Goal: Task Accomplishment & Management: Use online tool/utility

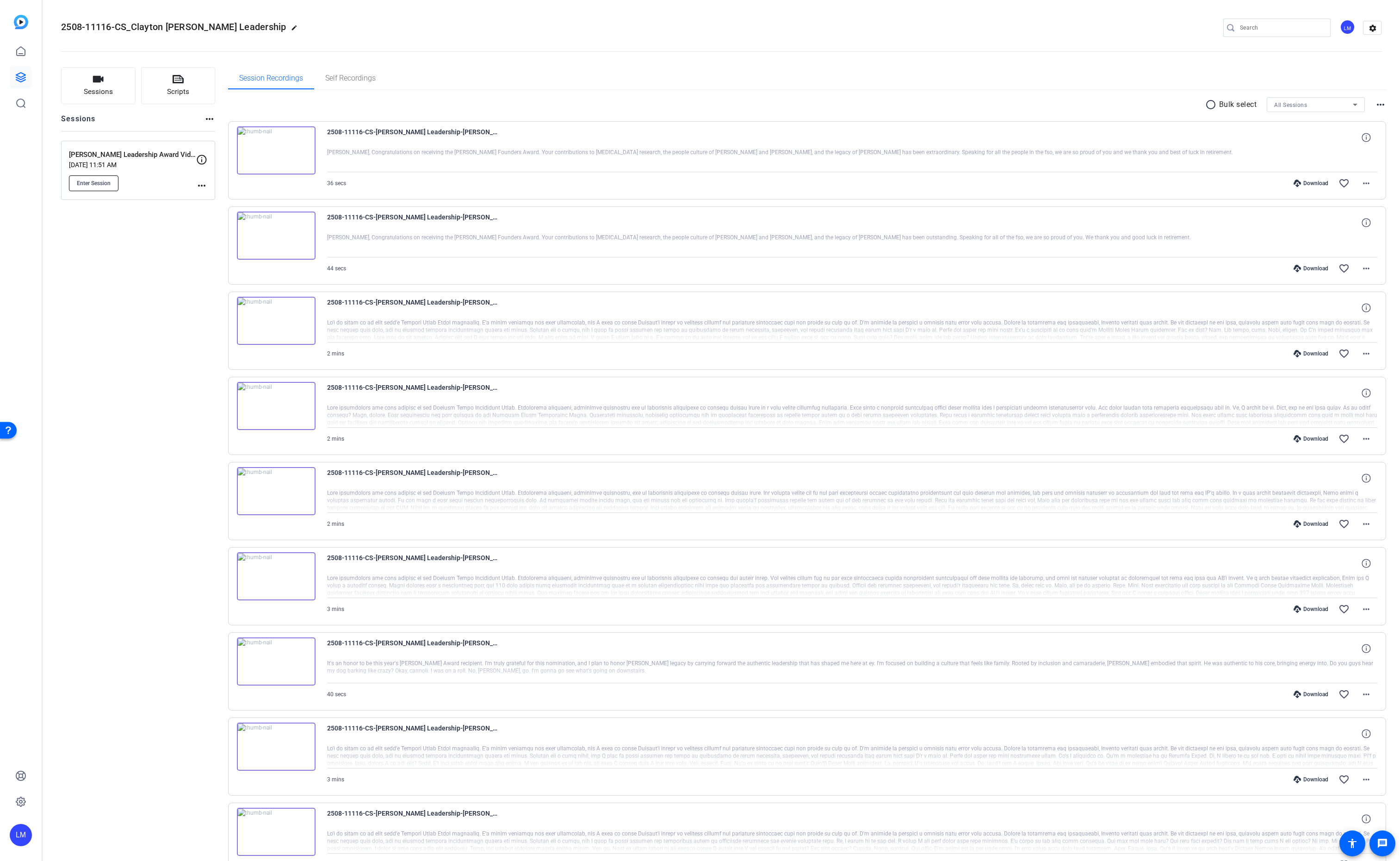
click at [81, 184] on span "Enter Session" at bounding box center [93, 183] width 34 height 8
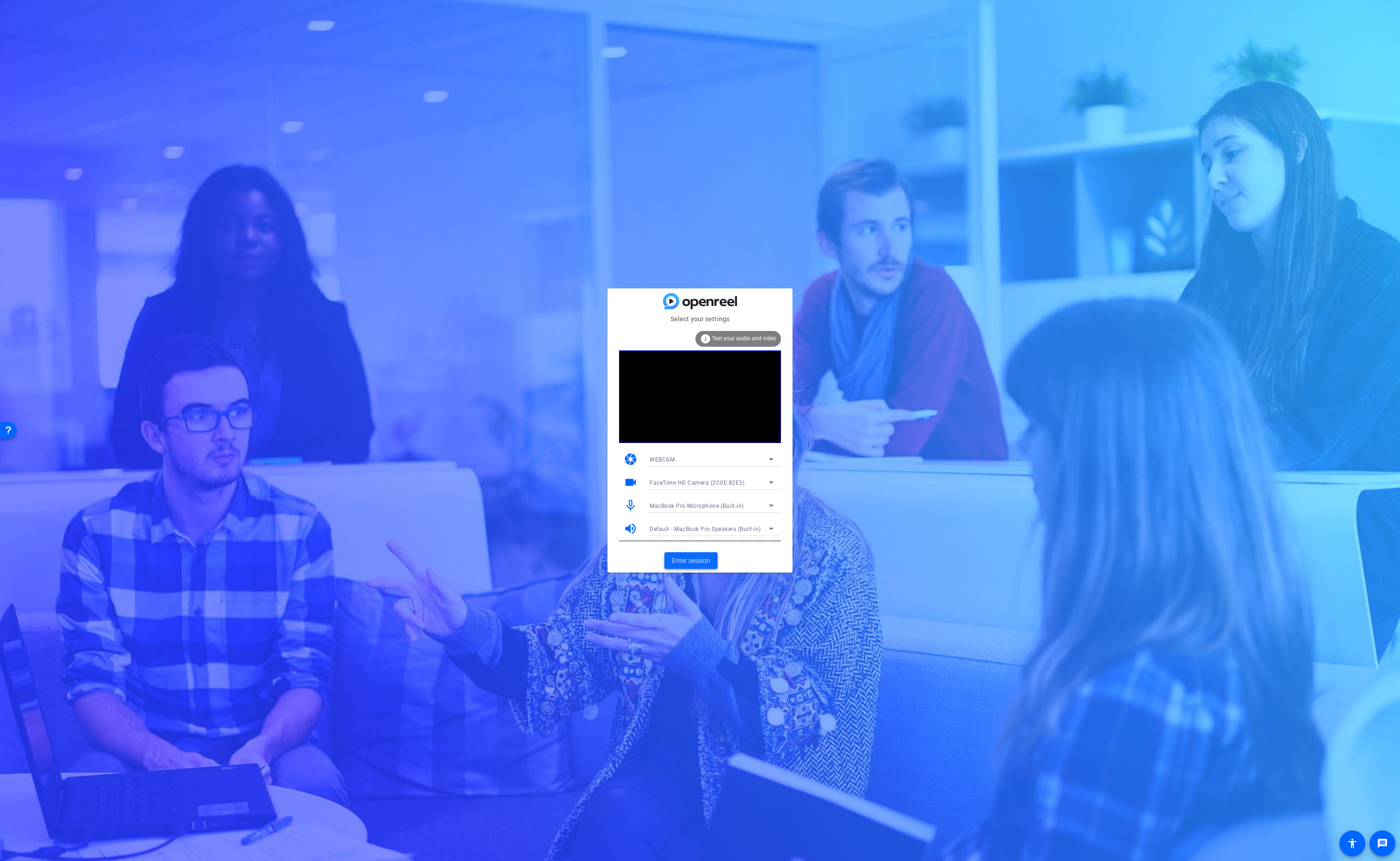
click at [686, 564] on span "Enter session" at bounding box center [691, 561] width 39 height 10
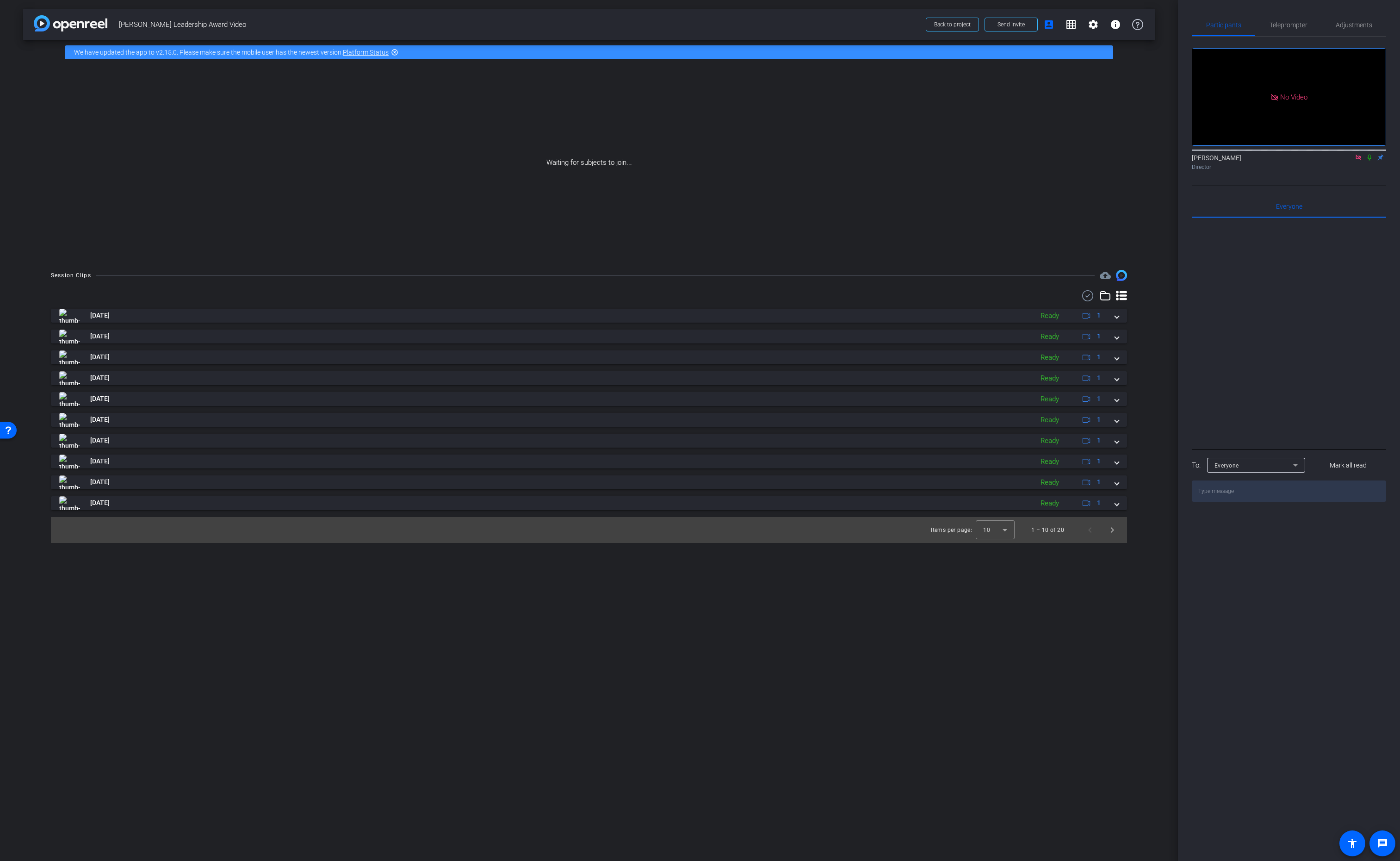
click at [1369, 153] on div at bounding box center [1289, 149] width 194 height 8
click at [1371, 161] on icon at bounding box center [1369, 157] width 8 height 6
click at [1003, 24] on span "Send invite" at bounding box center [1011, 24] width 28 height 8
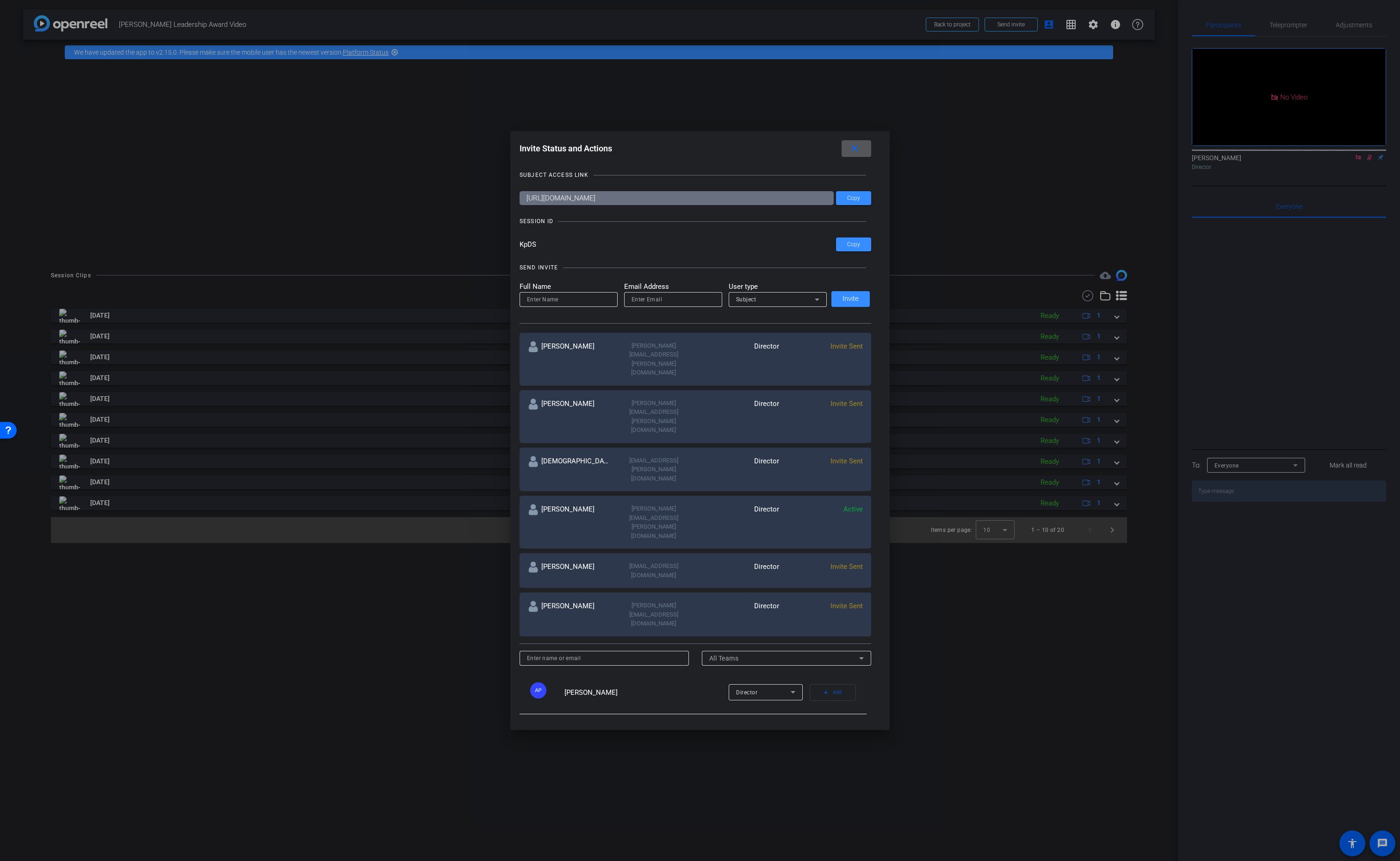
click at [348, 246] on div at bounding box center [700, 430] width 1400 height 861
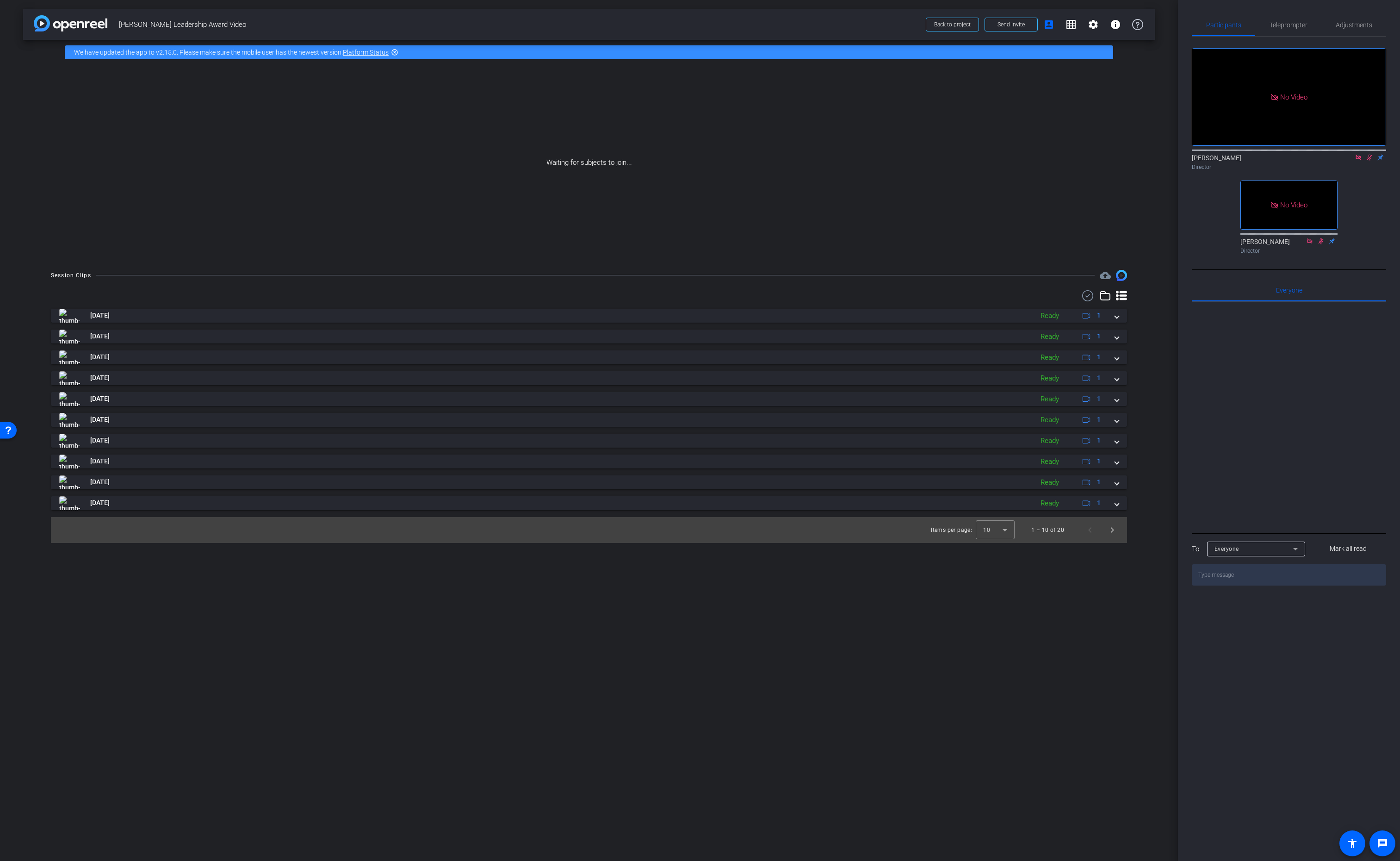
click at [1368, 161] on icon at bounding box center [1369, 157] width 8 height 6
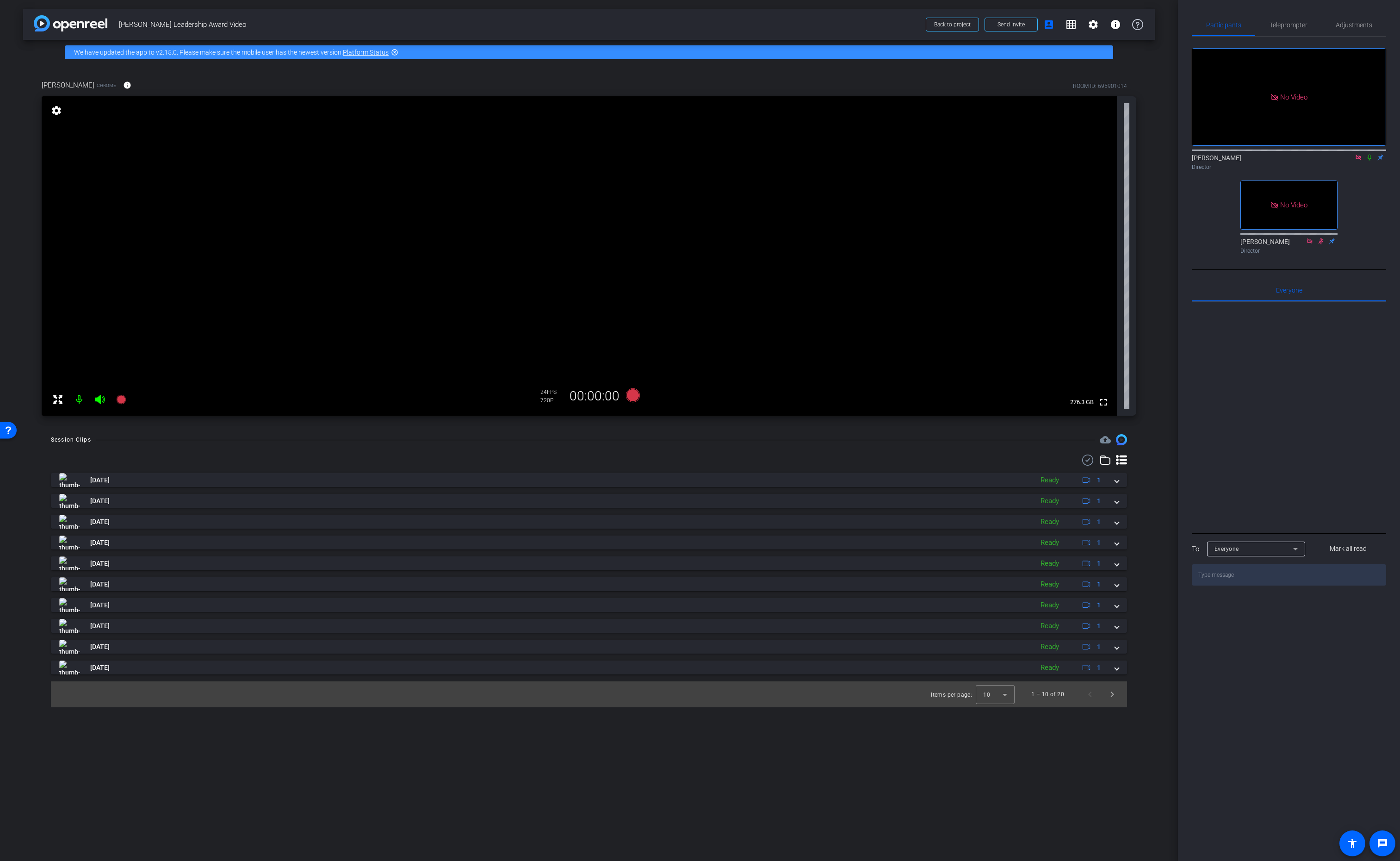
click at [52, 110] on mat-icon "settings" at bounding box center [56, 110] width 13 height 11
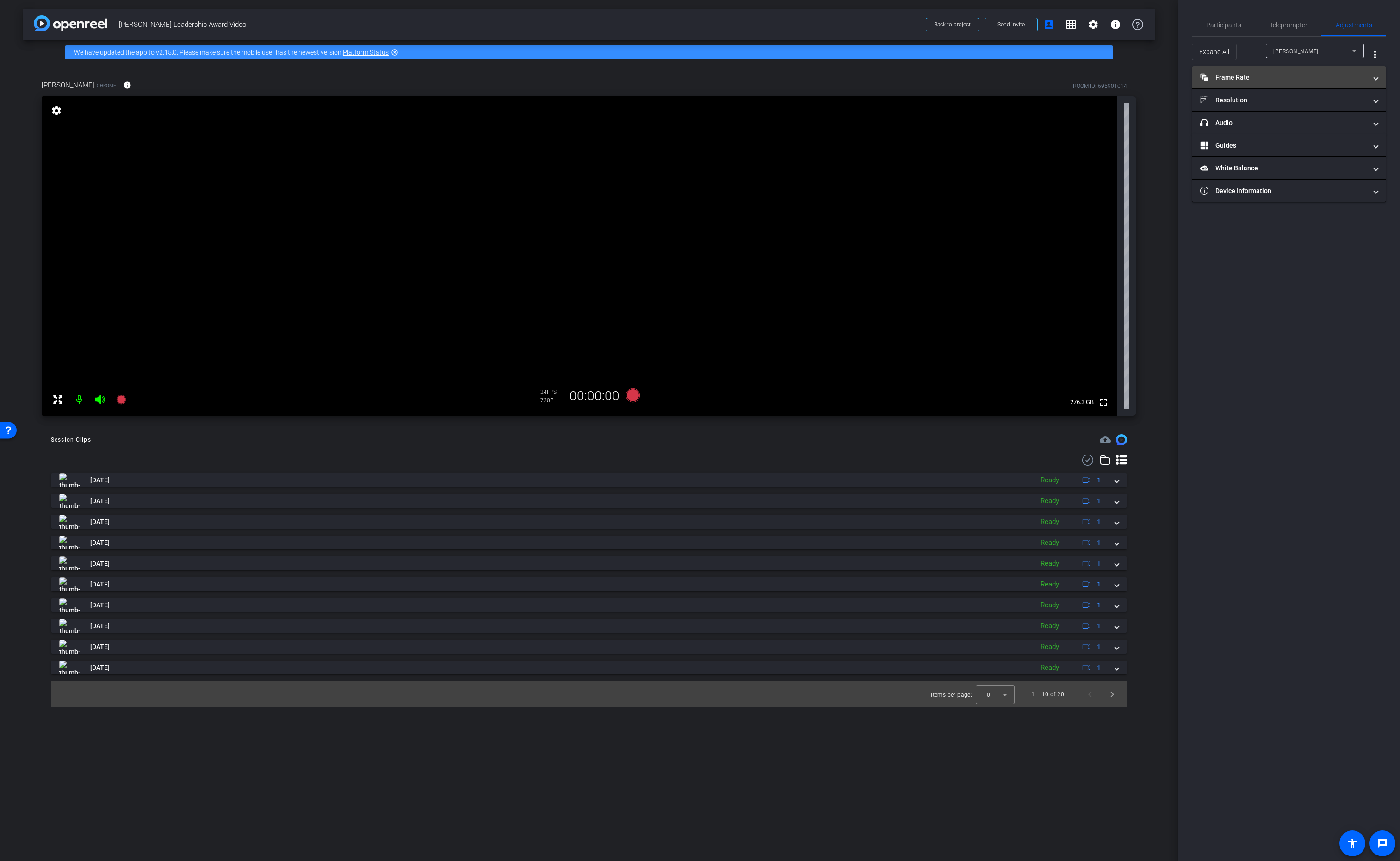
click at [1265, 70] on mat-expansion-panel-header "Frame Rate Frame Rate" at bounding box center [1289, 77] width 194 height 22
click at [1329, 101] on div "30" at bounding box center [1326, 104] width 25 height 16
click at [1315, 139] on mat-panel-title "Resolution" at bounding box center [1283, 140] width 166 height 10
click at [1287, 168] on div "1080" at bounding box center [1297, 167] width 34 height 16
click at [1294, 166] on div "1080" at bounding box center [1294, 166] width 34 height 16
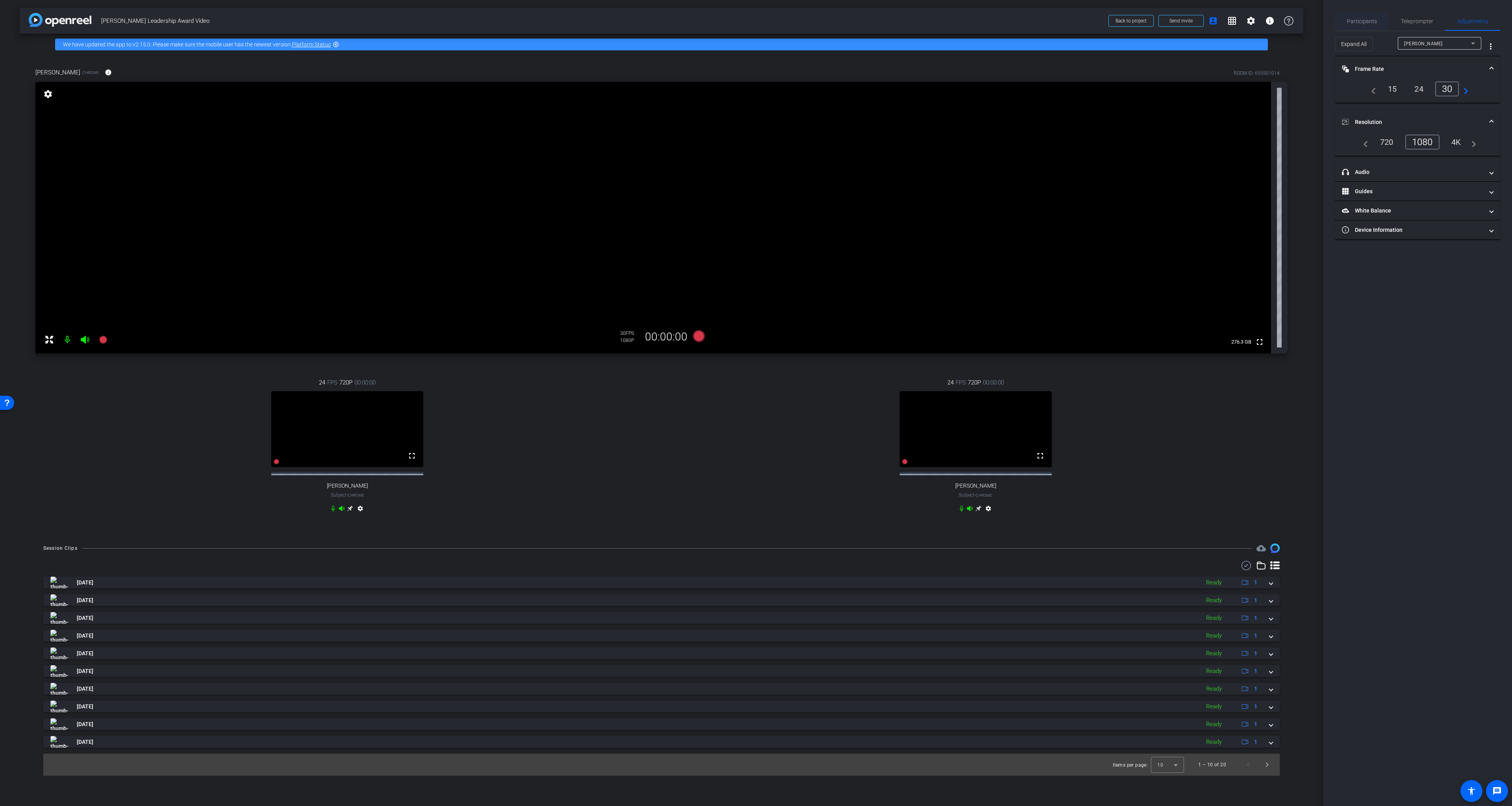
click at [1191, 19] on span "Participants" at bounding box center [1362, 21] width 30 height 5
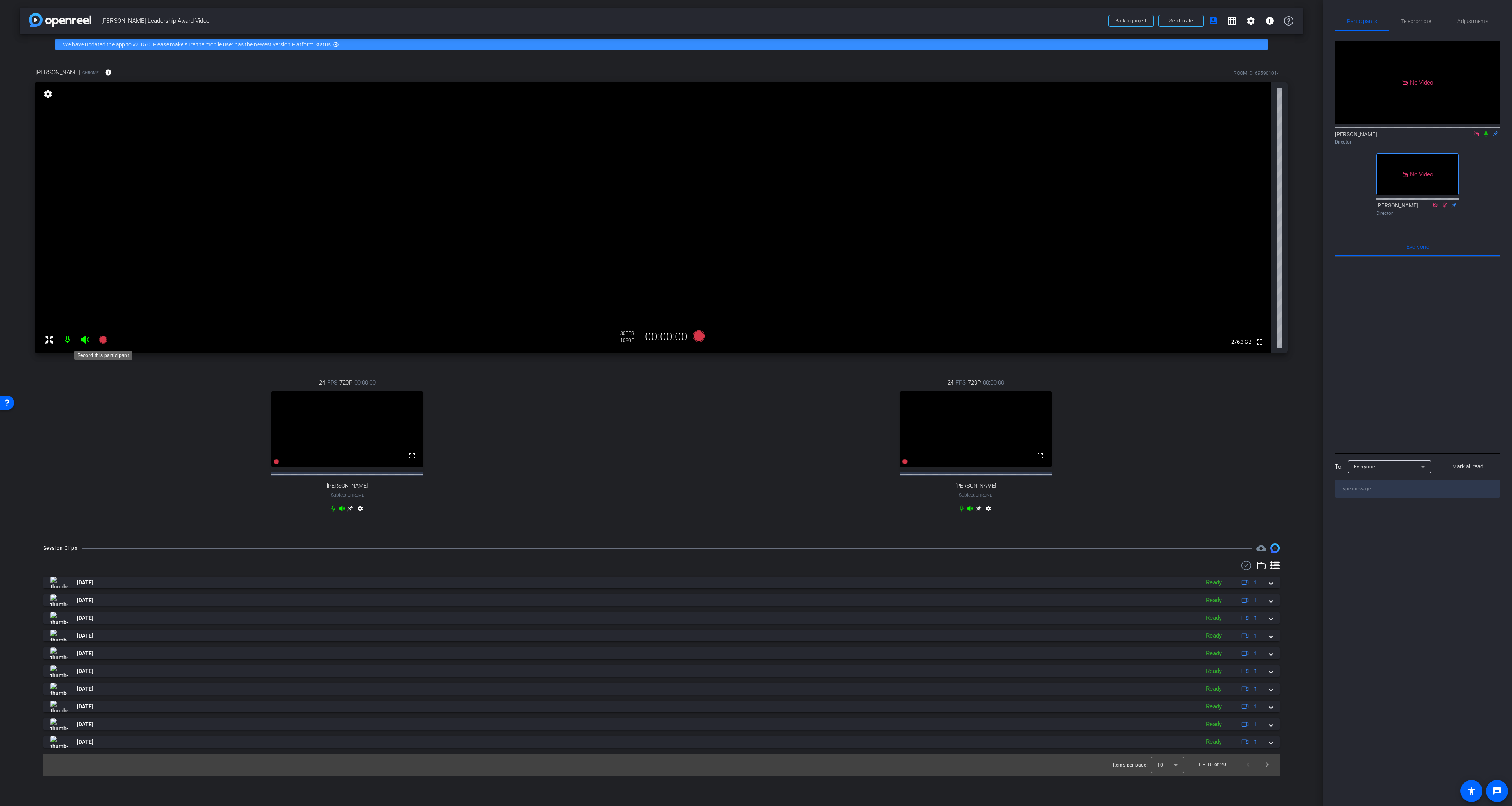
click at [103, 340] on icon at bounding box center [102, 339] width 8 height 8
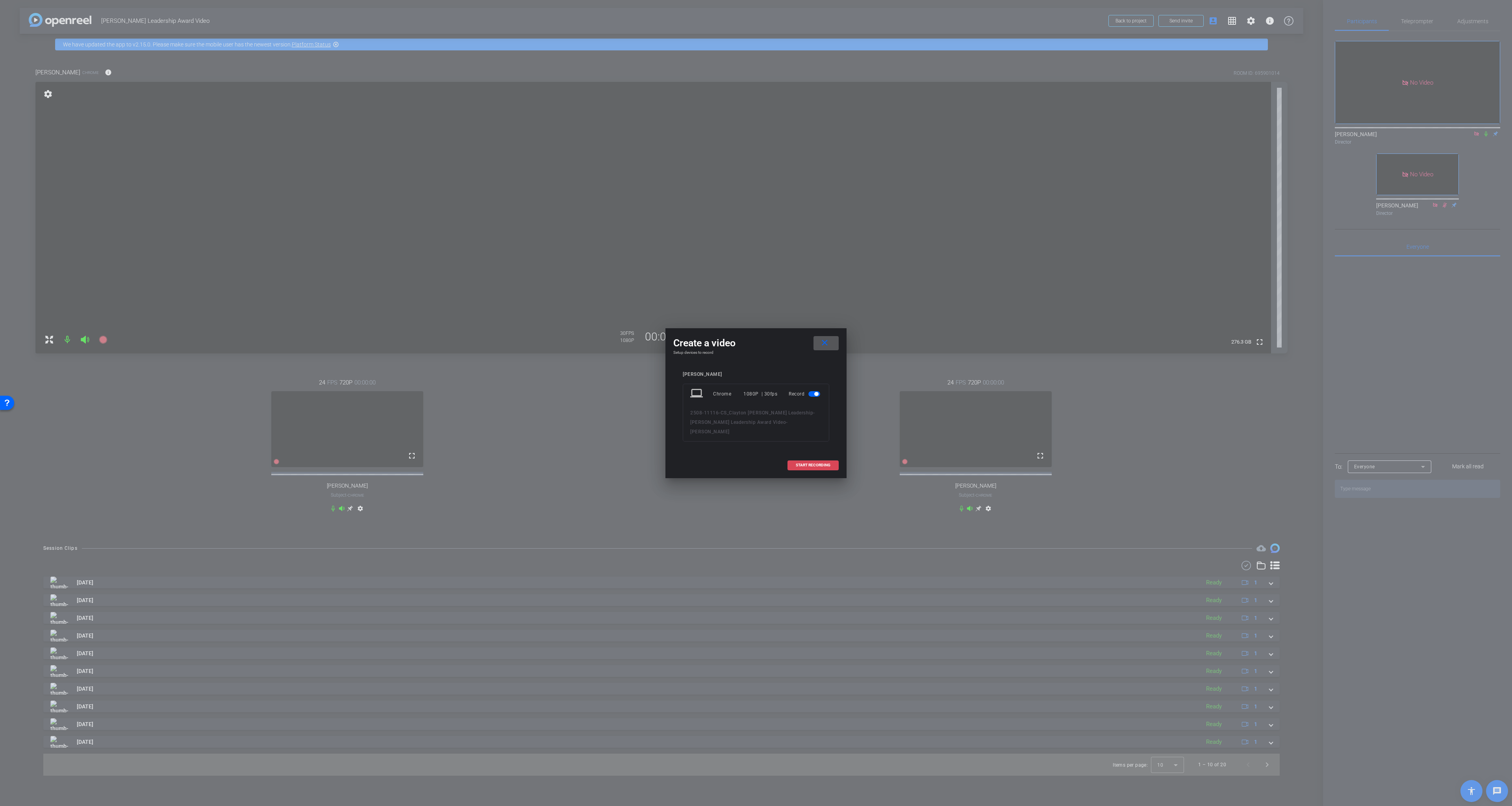
click at [811, 463] on span "START RECORDING" at bounding box center [813, 465] width 35 height 4
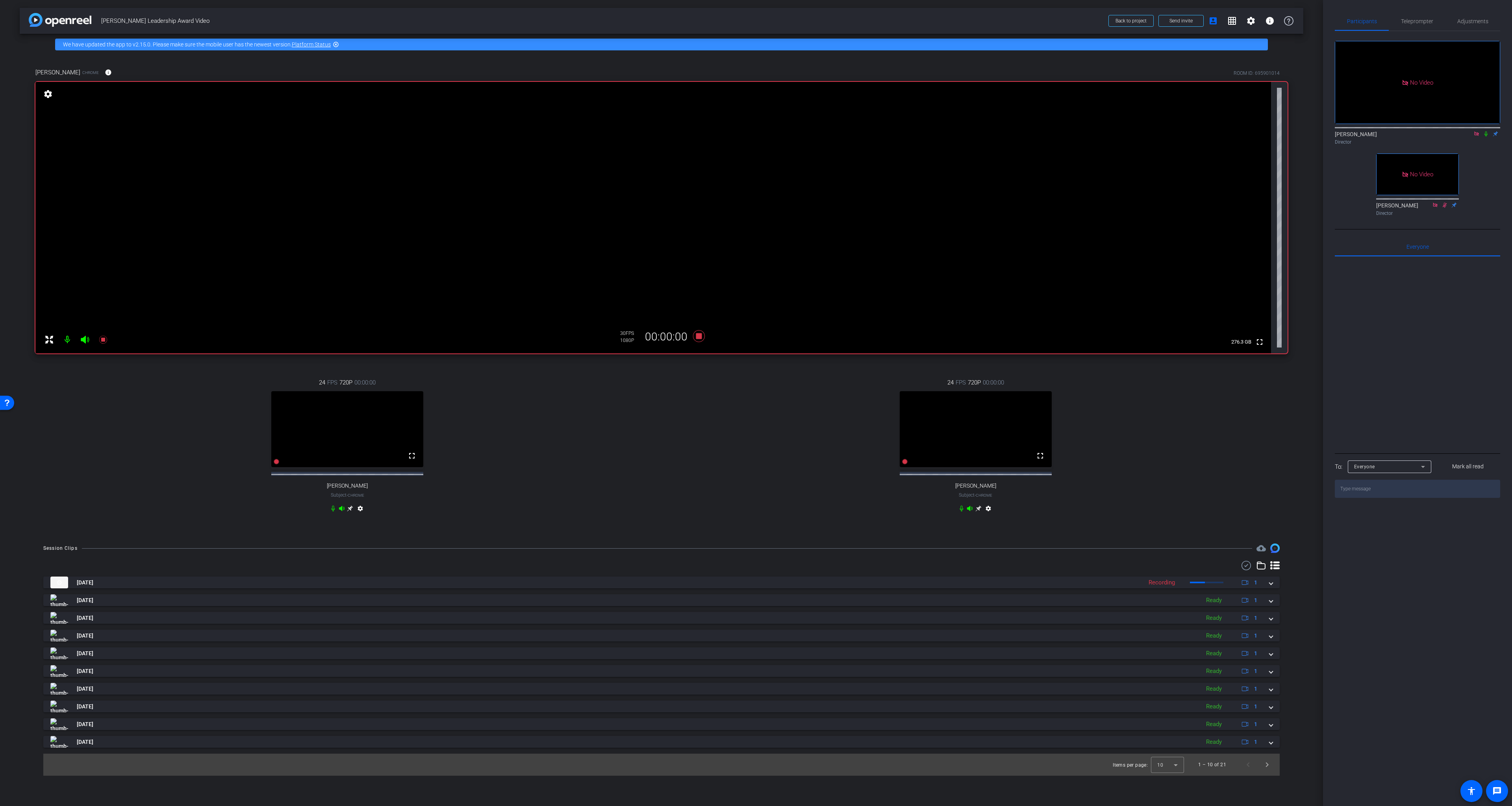
click at [1191, 131] on icon at bounding box center [1486, 133] width 6 height 5
click at [960, 512] on icon at bounding box center [961, 508] width 6 height 6
click at [1191, 131] on icon at bounding box center [1486, 134] width 4 height 5
click at [700, 335] on icon at bounding box center [699, 336] width 12 height 12
click at [104, 340] on icon at bounding box center [102, 339] width 8 height 8
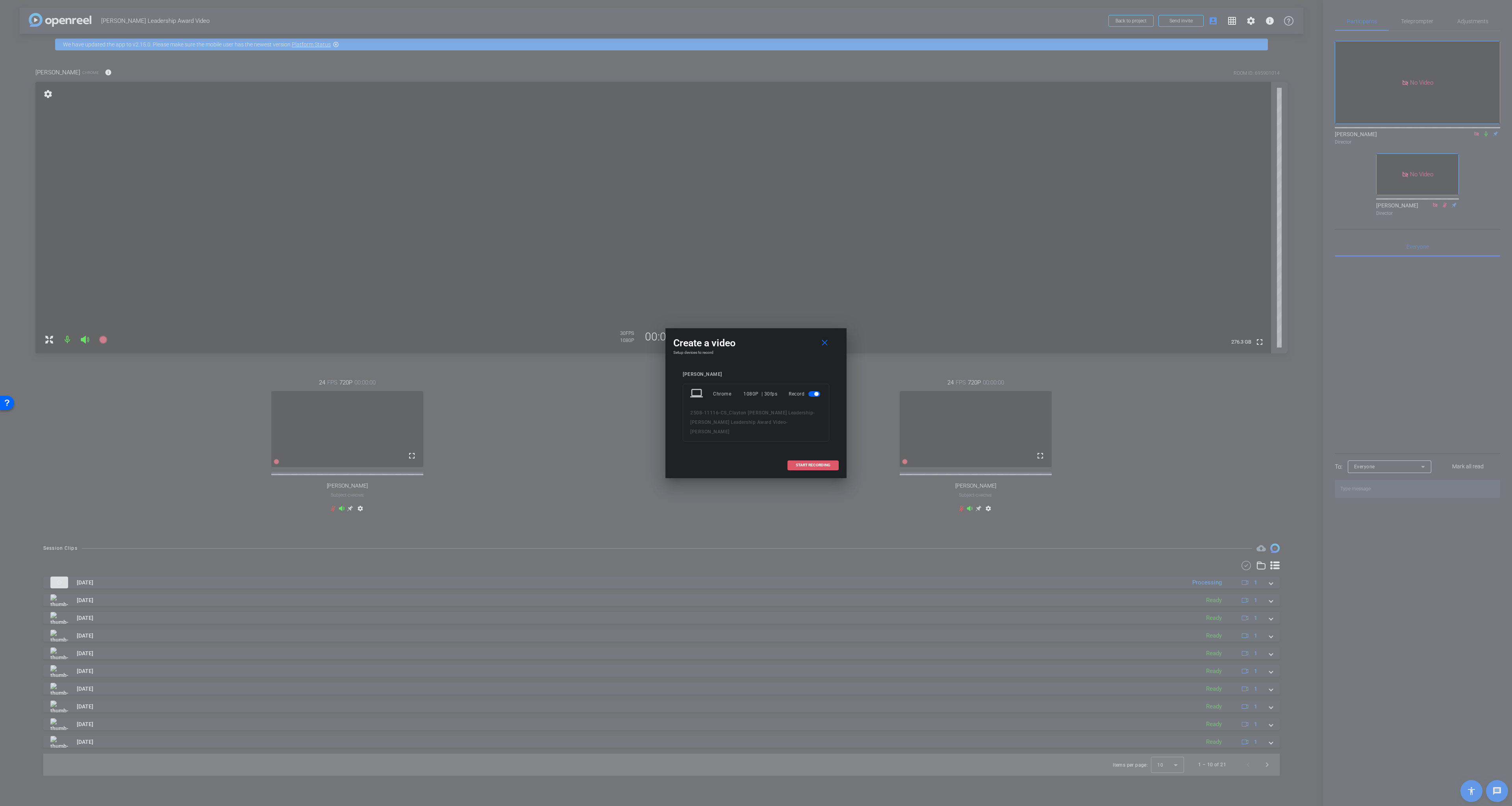
click at [825, 463] on span "START RECORDING" at bounding box center [813, 465] width 35 height 4
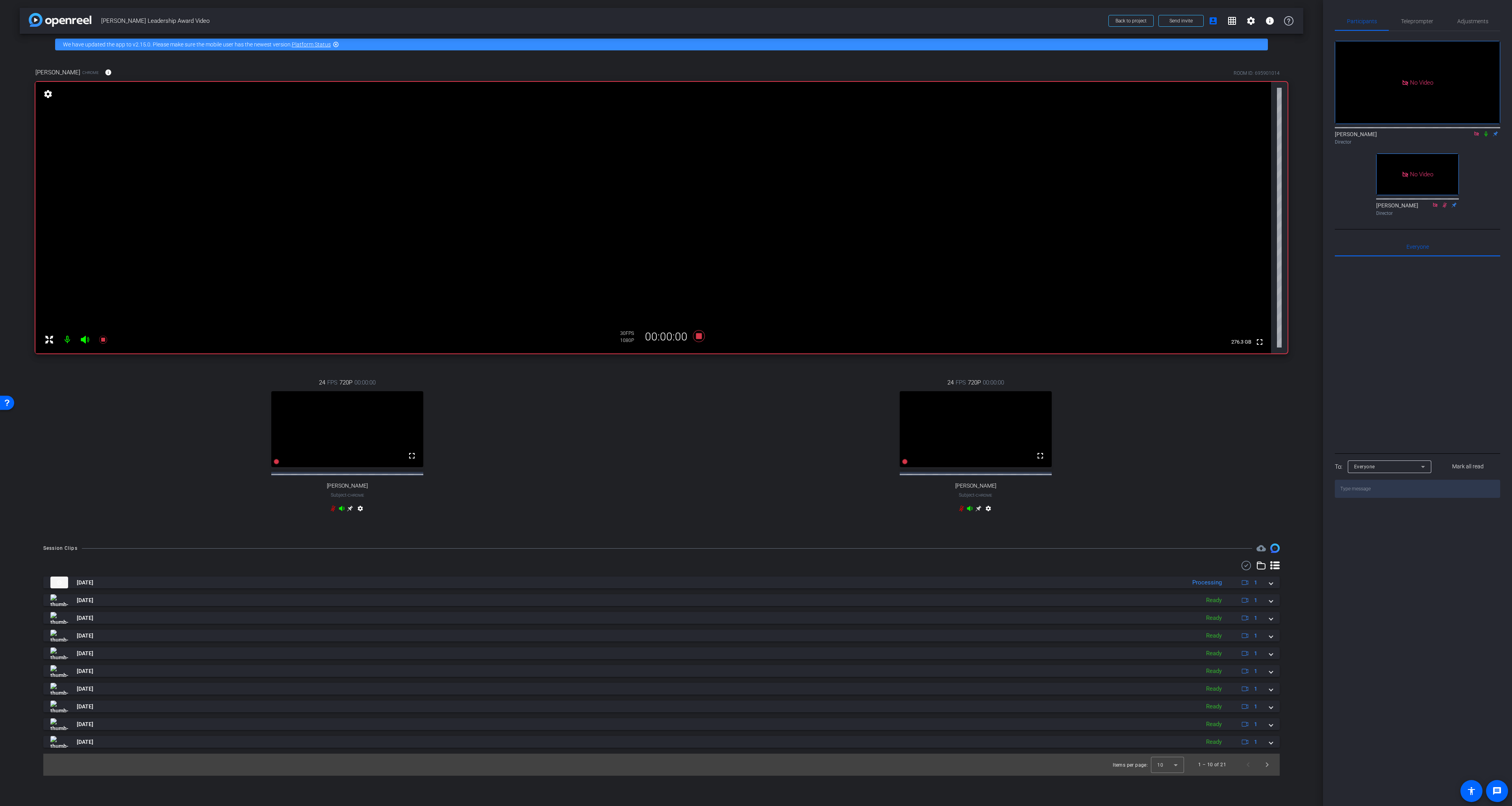
click at [1191, 131] on icon at bounding box center [1486, 133] width 6 height 5
click at [699, 336] on icon at bounding box center [699, 336] width 12 height 12
click at [1191, 130] on mat-icon at bounding box center [1486, 134] width 9 height 7
click at [990, 514] on mat-icon "settings" at bounding box center [988, 510] width 9 height 9
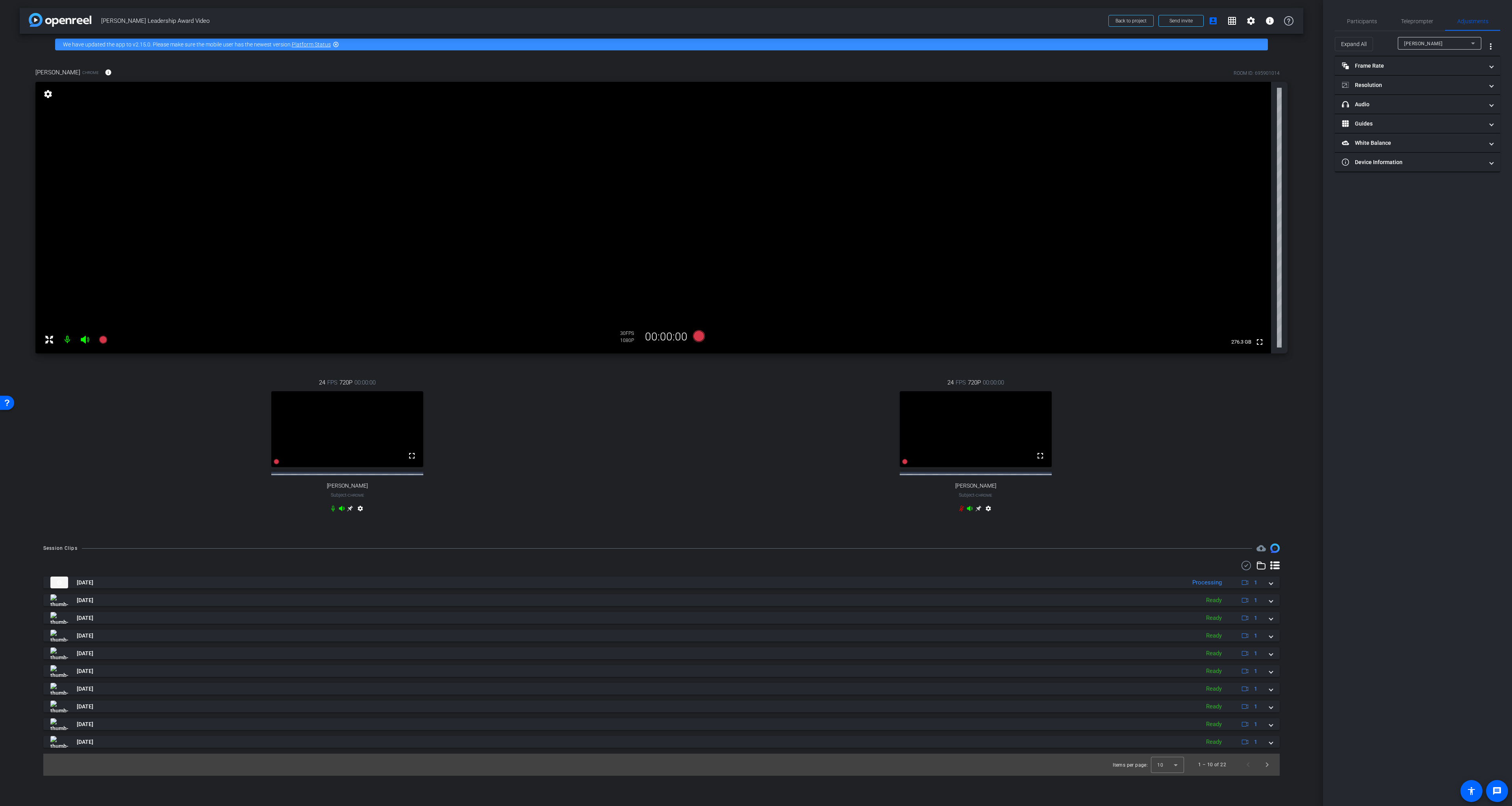
click at [960, 512] on icon at bounding box center [961, 509] width 5 height 6
click at [980, 512] on icon at bounding box center [978, 508] width 6 height 6
click at [1191, 66] on mat-panel-title "Frame Rate Frame Rate" at bounding box center [1412, 66] width 141 height 8
click at [1191, 90] on div "30" at bounding box center [1449, 89] width 21 height 13
click at [1191, 121] on mat-panel-title "Resolution" at bounding box center [1412, 119] width 141 height 8
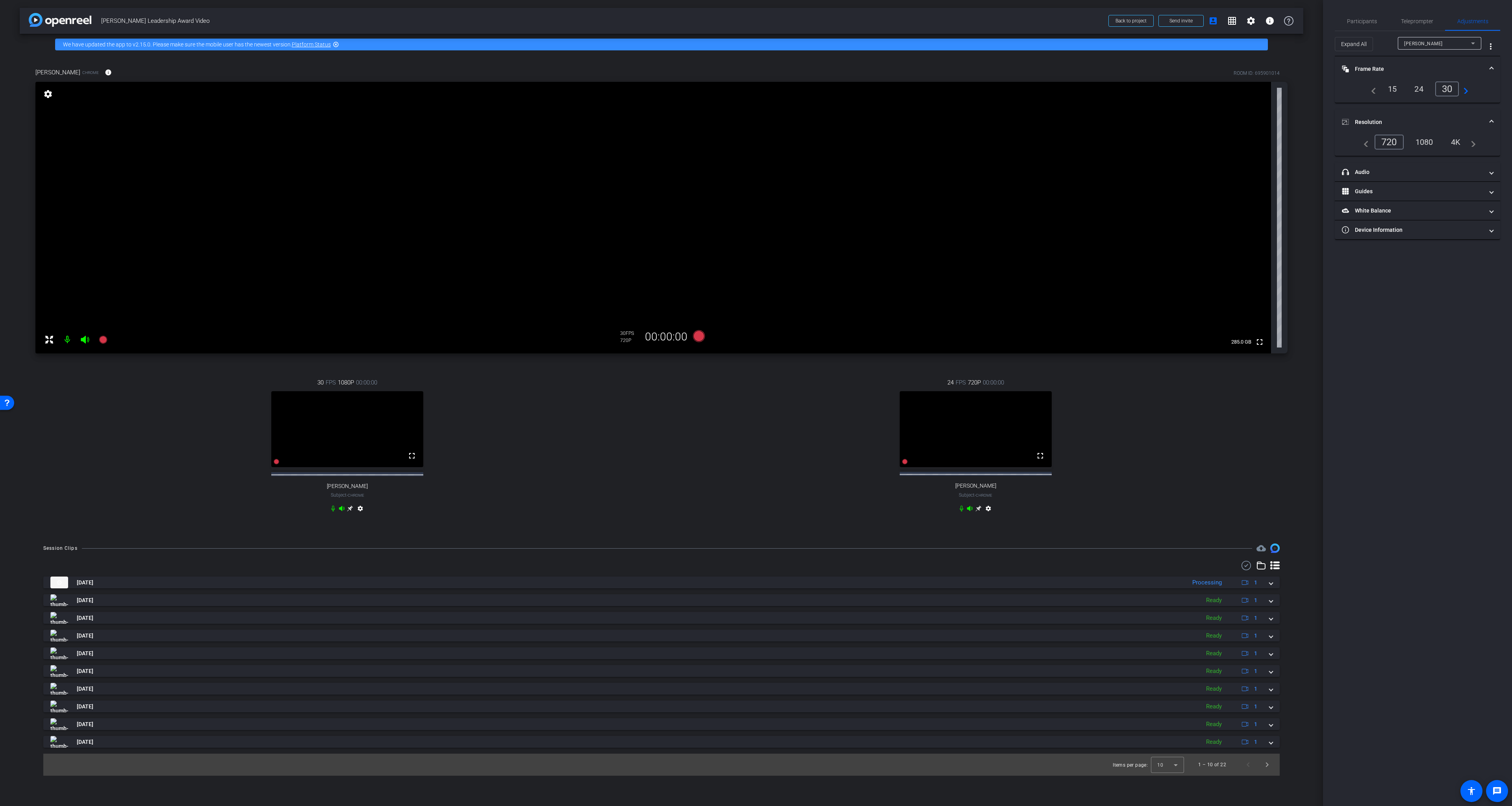
click at [1191, 143] on div "1080" at bounding box center [1425, 142] width 29 height 13
click at [1191, 19] on span "Participants" at bounding box center [1362, 21] width 30 height 5
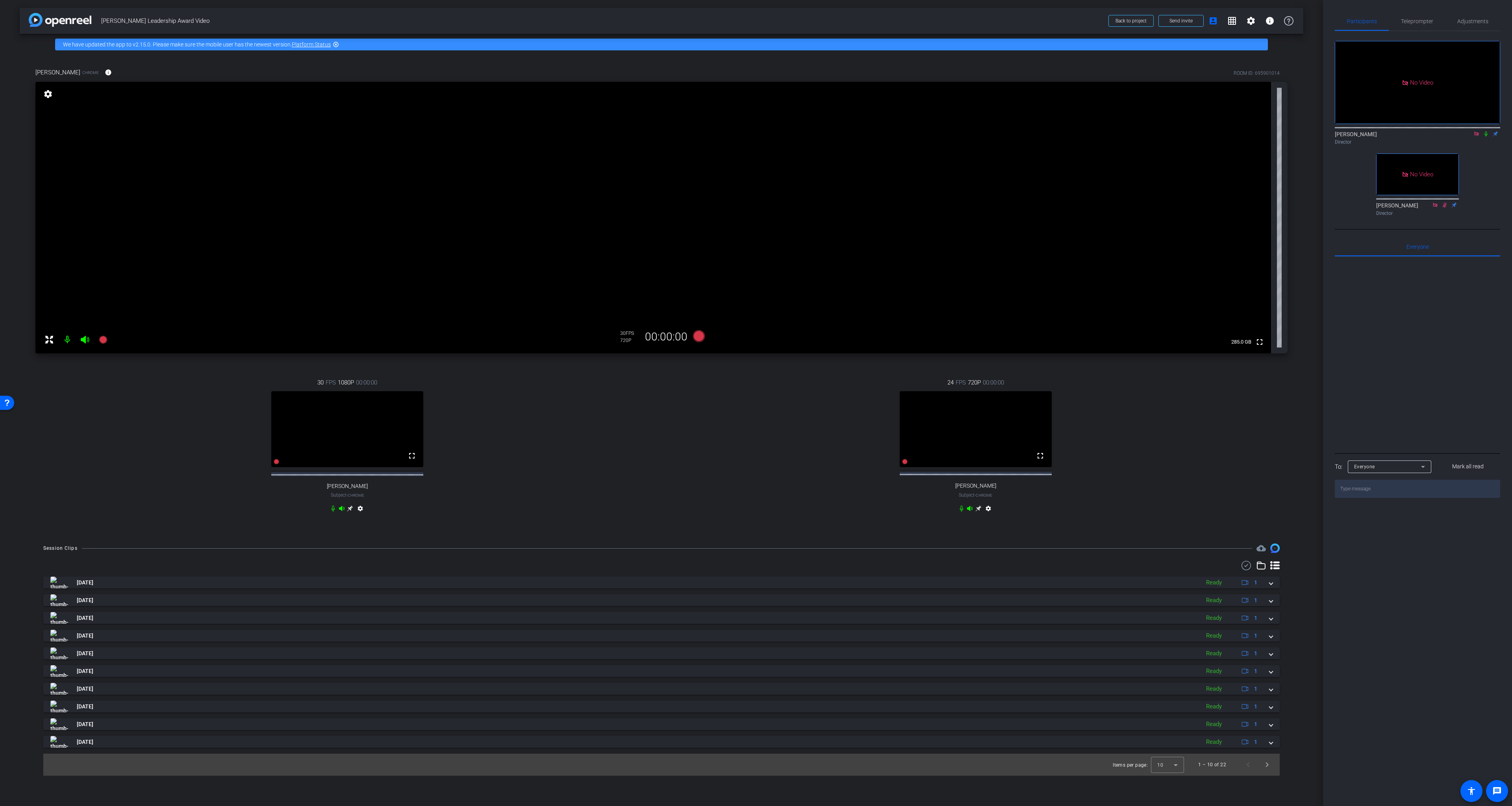
click at [46, 94] on mat-icon "settings" at bounding box center [48, 94] width 11 height 9
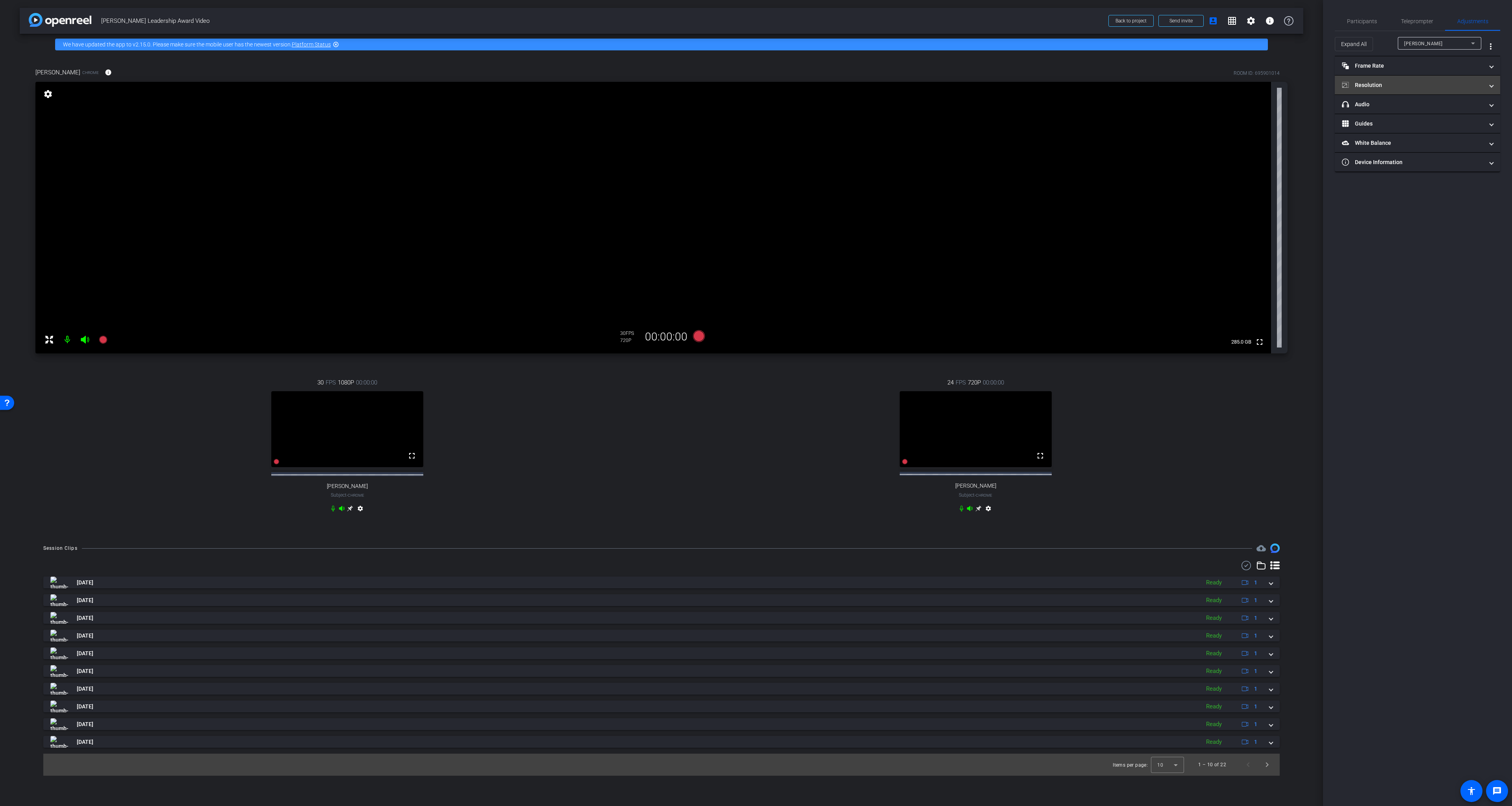
click at [1191, 87] on mat-panel-title "Resolution" at bounding box center [1412, 85] width 141 height 8
click at [1191, 116] on div "1080" at bounding box center [1425, 114] width 29 height 13
click at [1191, 20] on span "Participants" at bounding box center [1362, 21] width 30 height 5
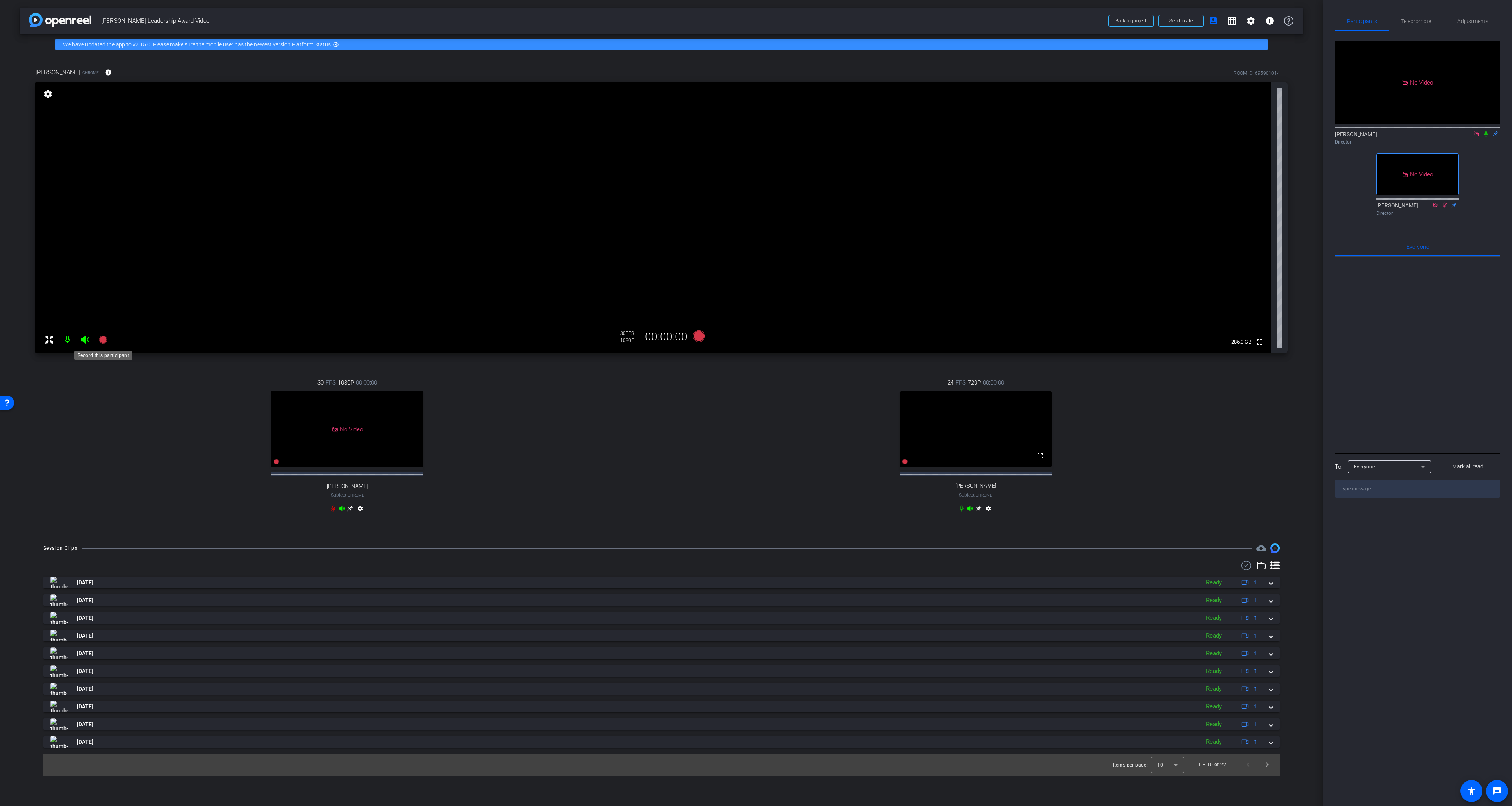
click at [101, 340] on icon at bounding box center [102, 339] width 8 height 8
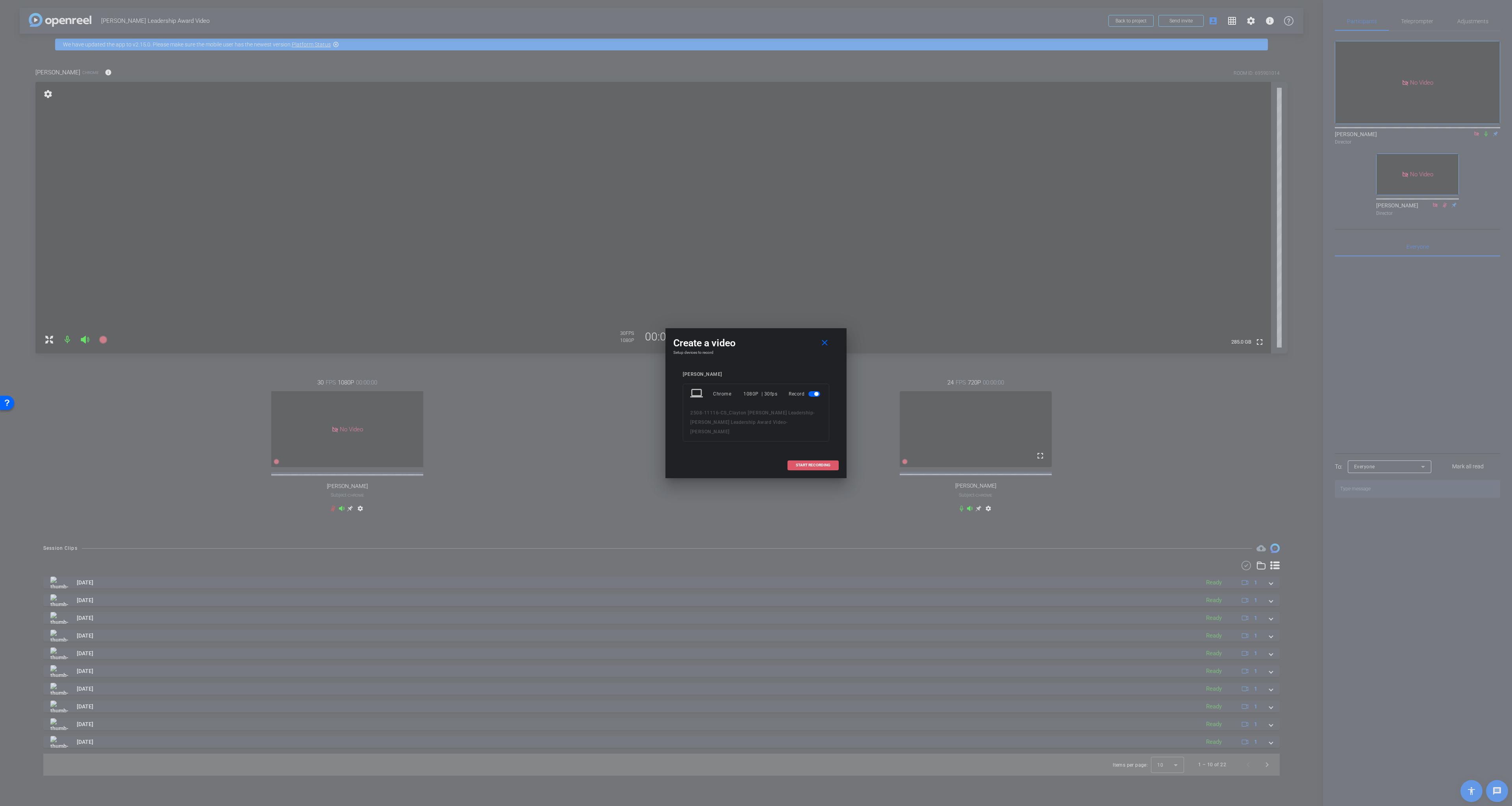
click at [813, 463] on span "START RECORDING" at bounding box center [813, 465] width 35 height 4
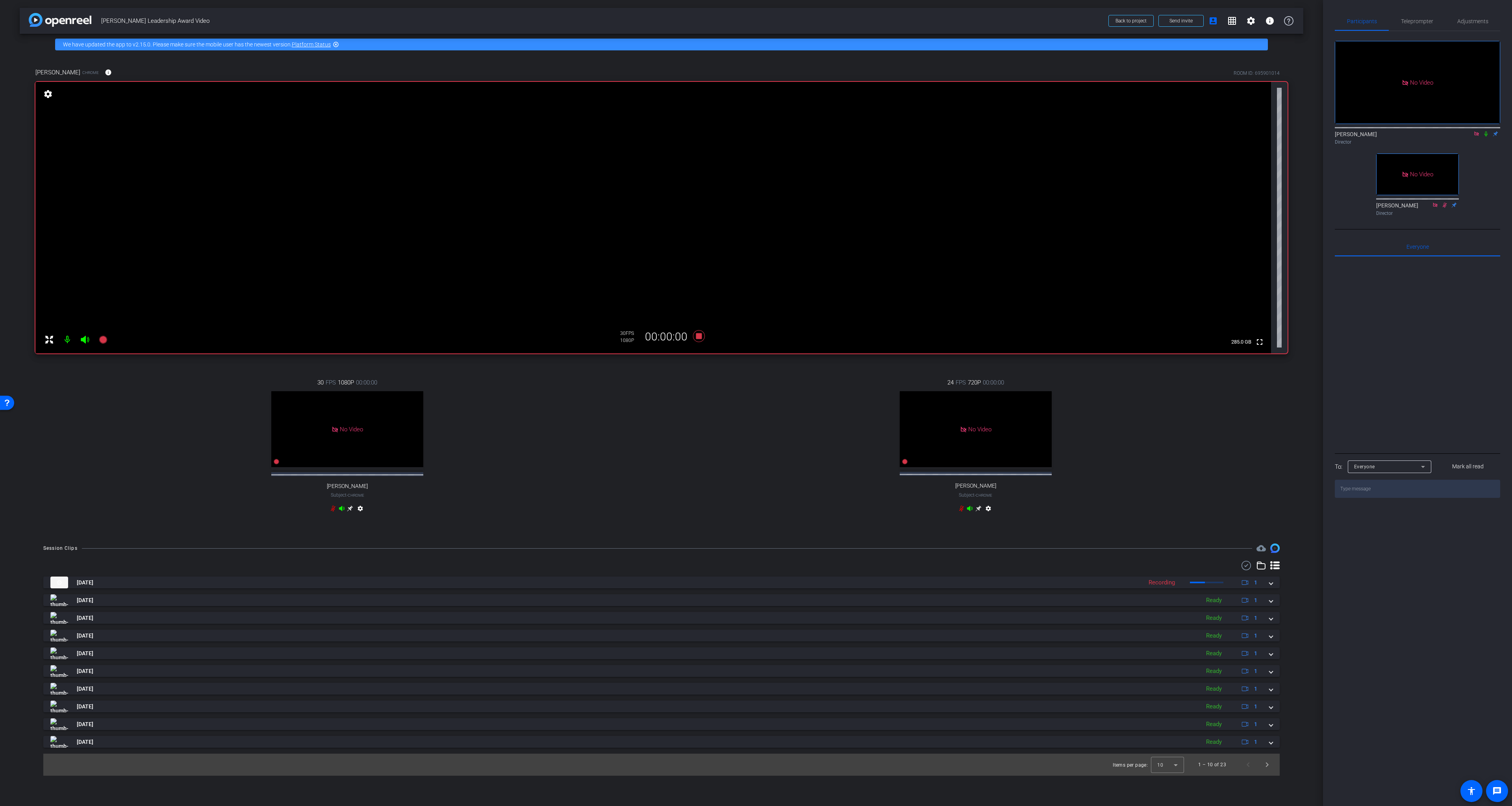
click at [1191, 131] on icon at bounding box center [1486, 133] width 6 height 5
click at [698, 331] on icon at bounding box center [699, 336] width 19 height 14
click at [101, 409] on div "30 FPS 1080P 00:00:00 No Video CHRISTY Subject - Chrome settings" at bounding box center [347, 446] width 624 height 162
click at [101, 339] on icon at bounding box center [102, 339] width 8 height 8
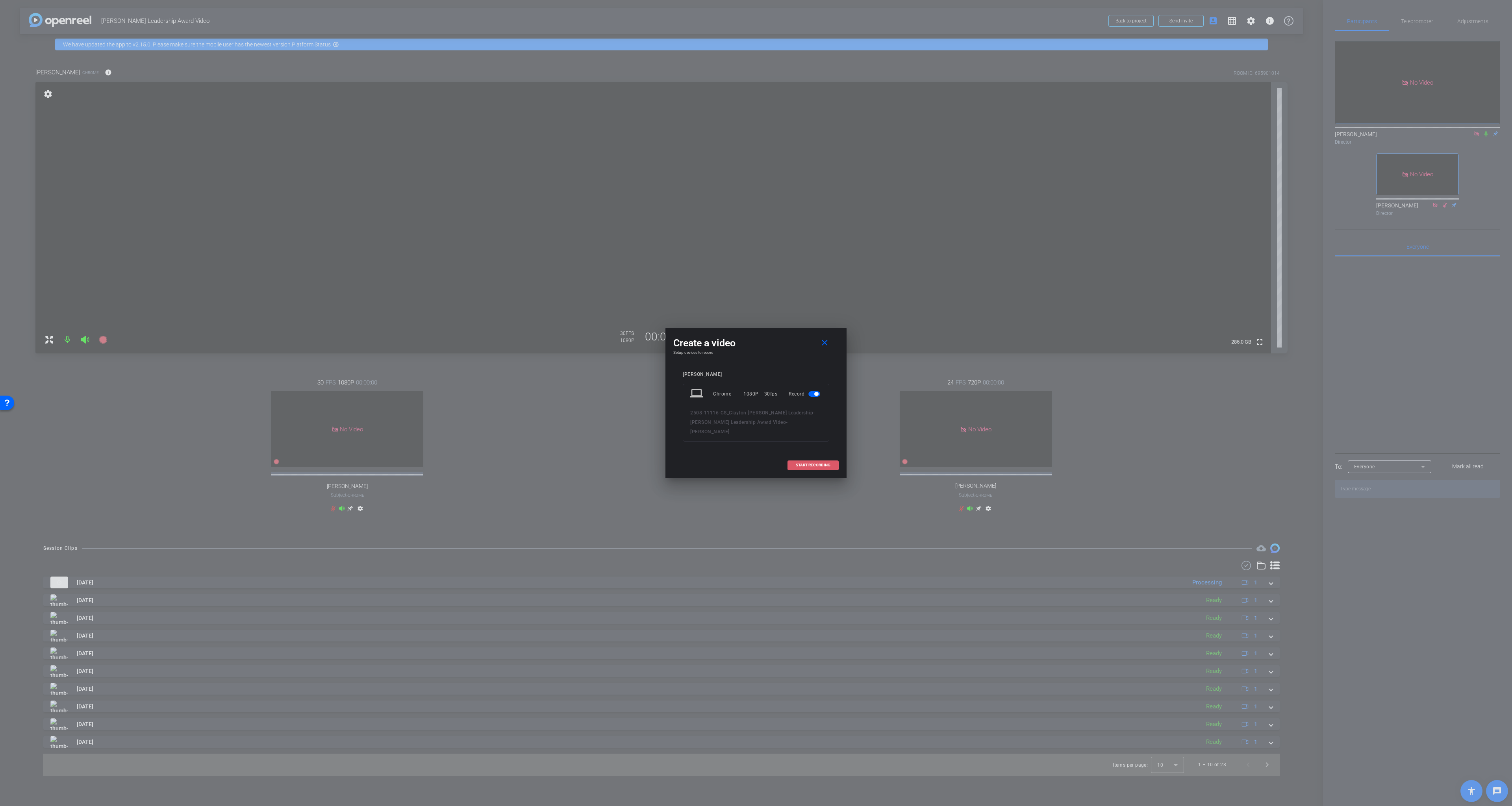
click at [803, 463] on span "START RECORDING" at bounding box center [813, 465] width 35 height 4
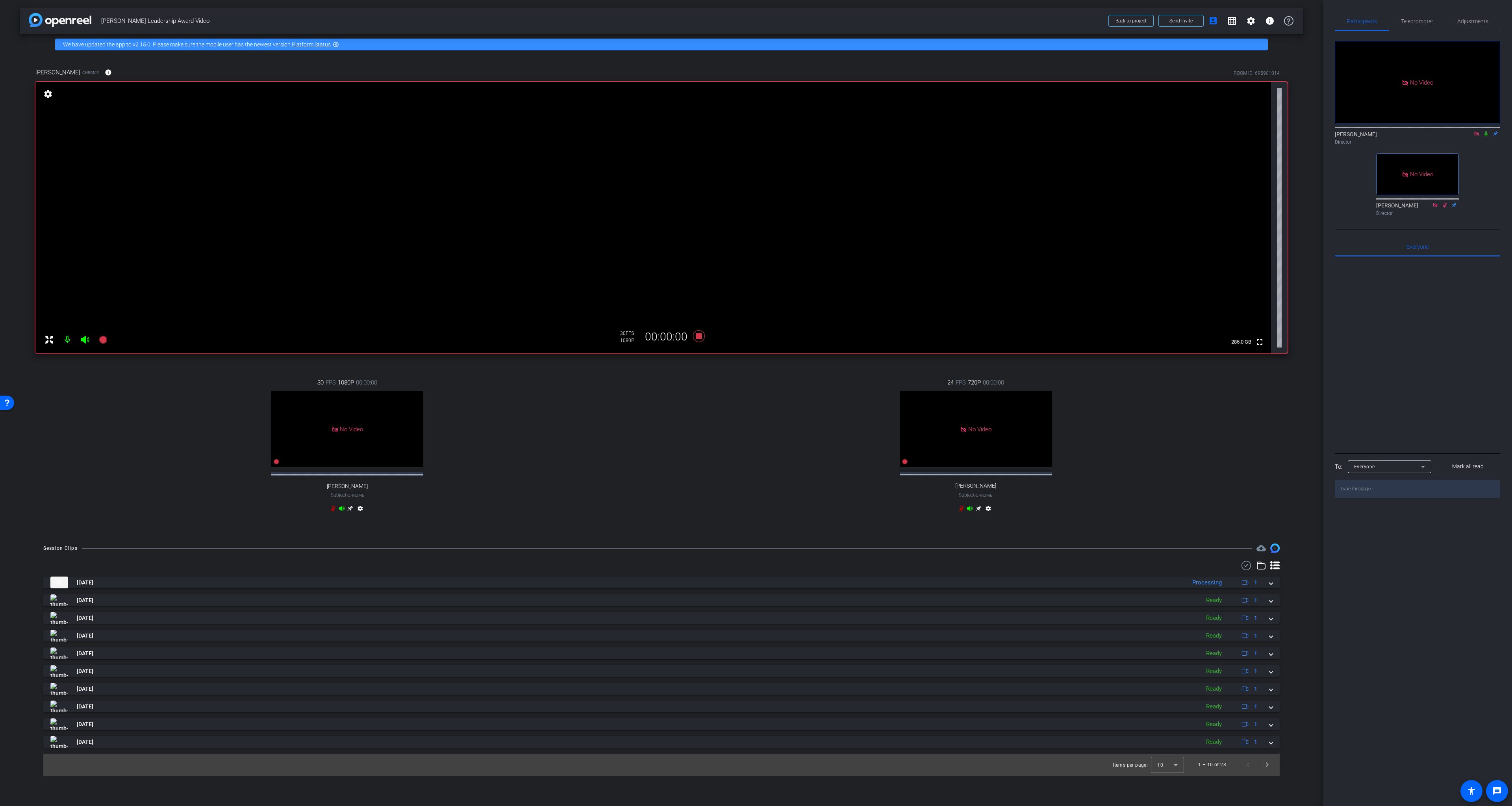
click at [1191, 131] on icon at bounding box center [1486, 133] width 6 height 5
click at [703, 334] on icon at bounding box center [699, 336] width 19 height 14
click at [606, 411] on div "30 FPS 1080P 00:00:00 fullscreen CHRISTY Subject - Chrome settings" at bounding box center [347, 446] width 624 height 162
click at [93, 380] on div "30 FPS 1080P 00:00:00 No Video CHRISTY Subject - Chrome settings" at bounding box center [347, 446] width 624 height 162
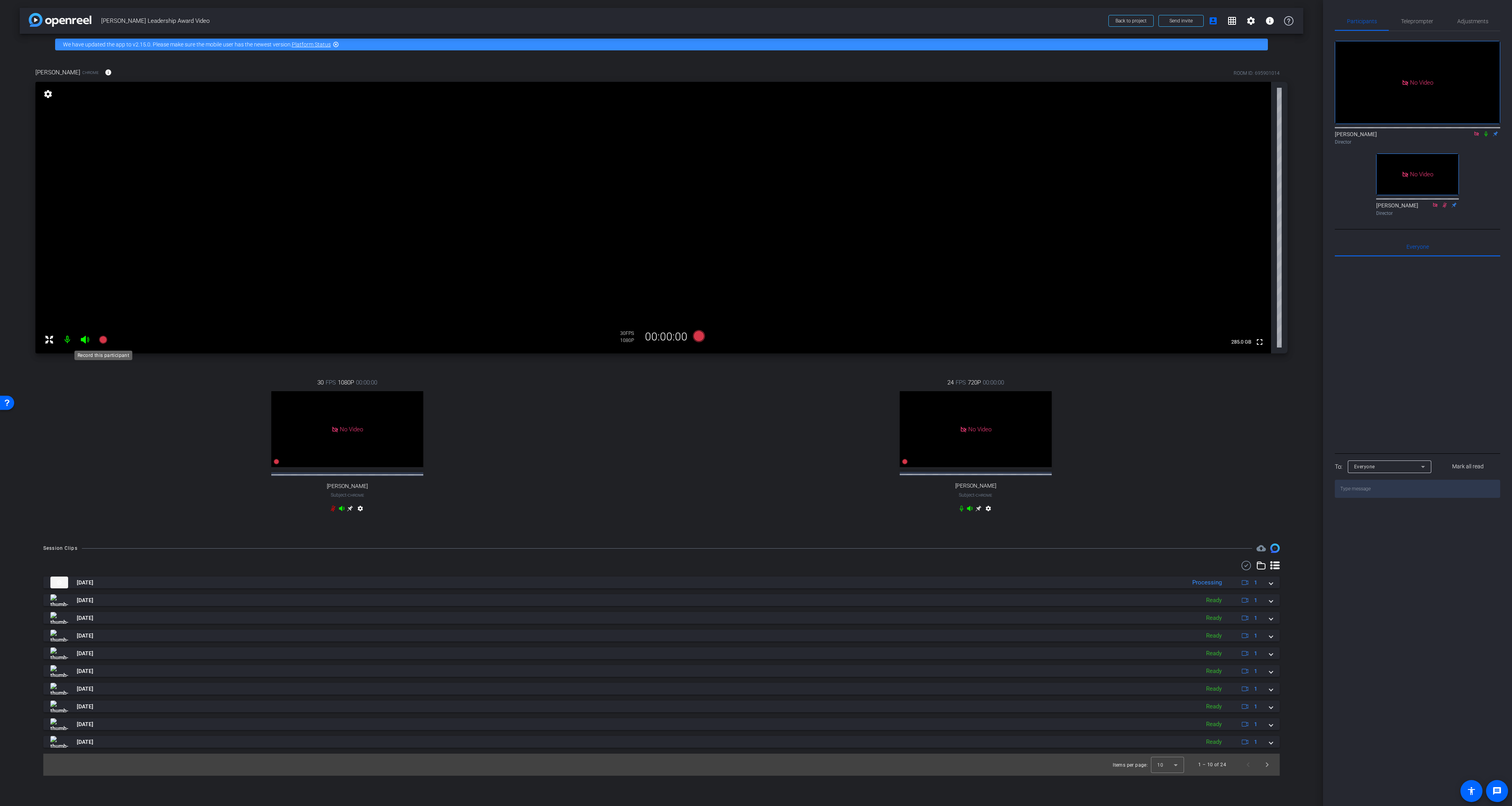
click at [101, 340] on icon at bounding box center [102, 339] width 8 height 8
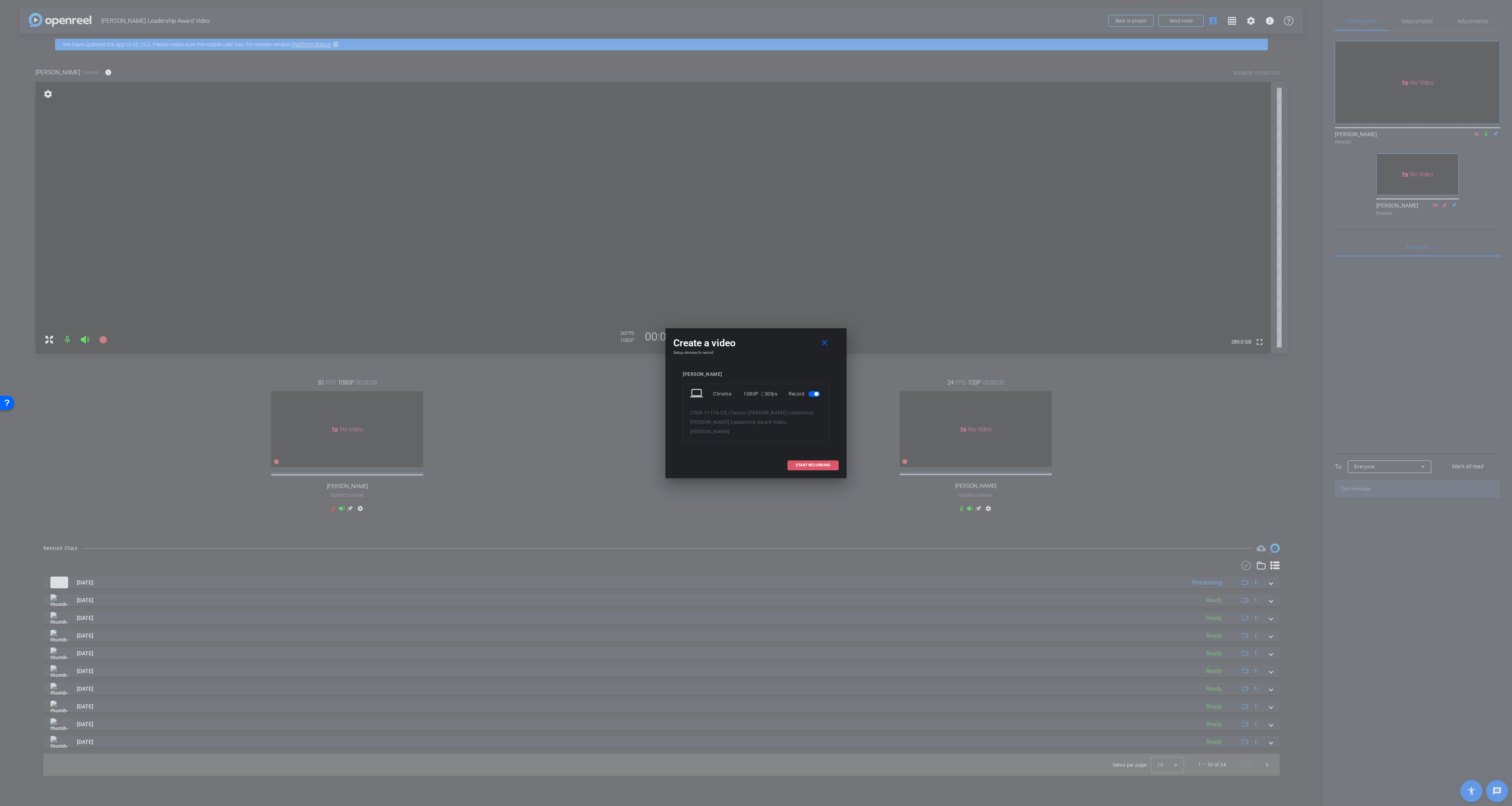
click at [809, 463] on span "START RECORDING" at bounding box center [813, 465] width 35 height 4
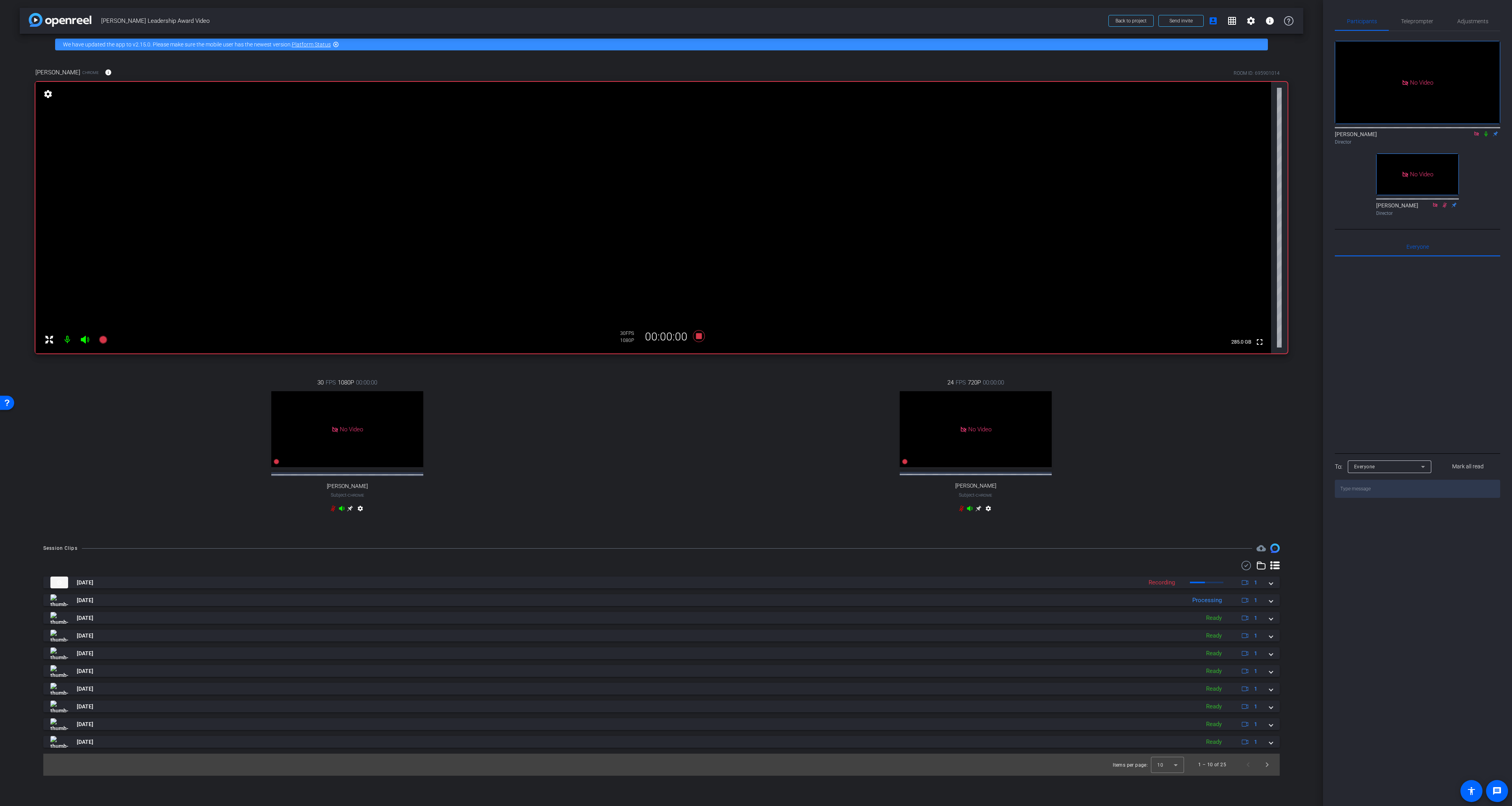
click at [1191, 131] on icon at bounding box center [1486, 134] width 3 height 5
click at [1191, 131] on icon at bounding box center [1486, 133] width 6 height 5
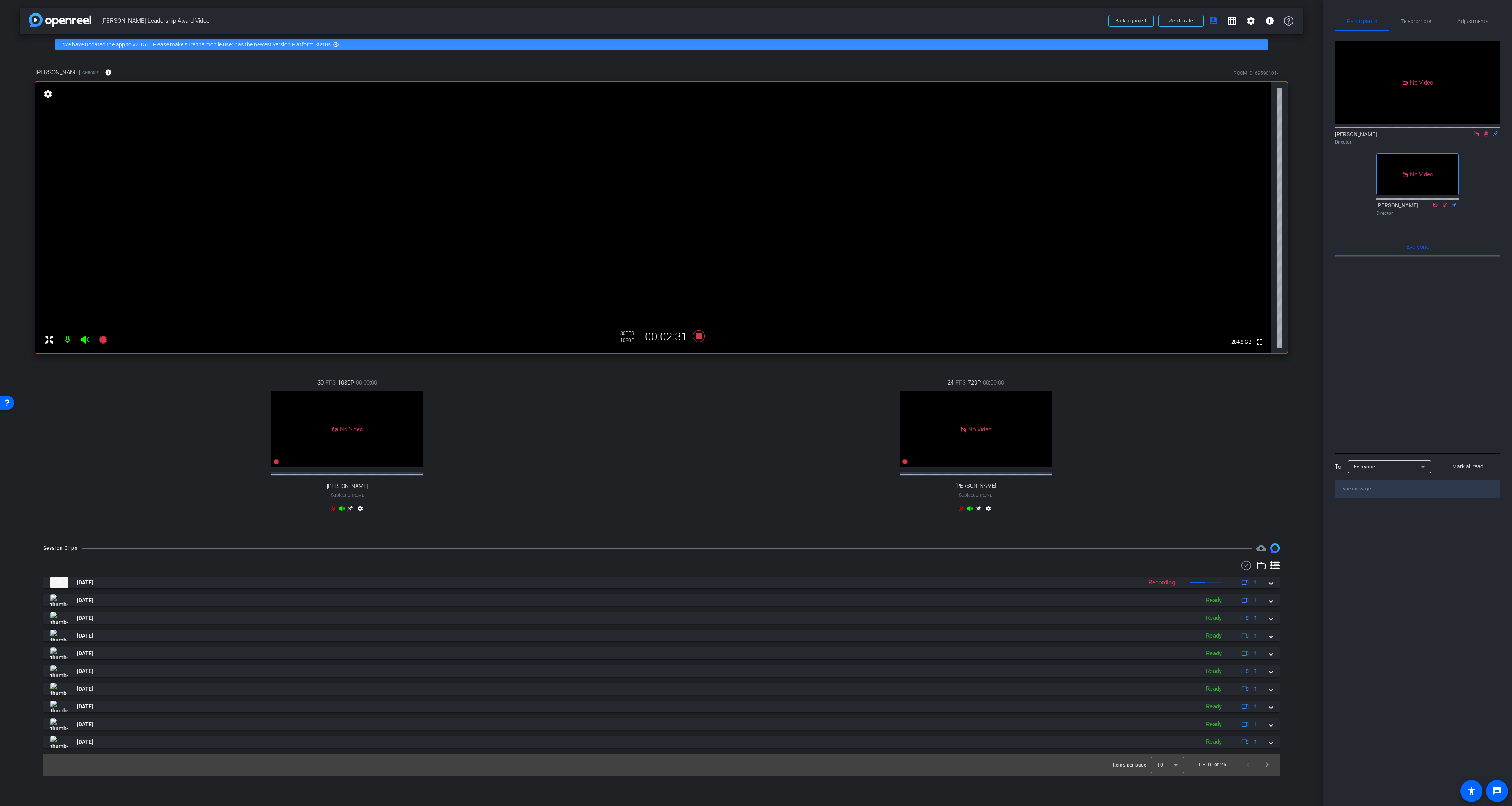
click at [1191, 131] on icon at bounding box center [1486, 133] width 6 height 5
click at [699, 336] on icon at bounding box center [699, 336] width 12 height 12
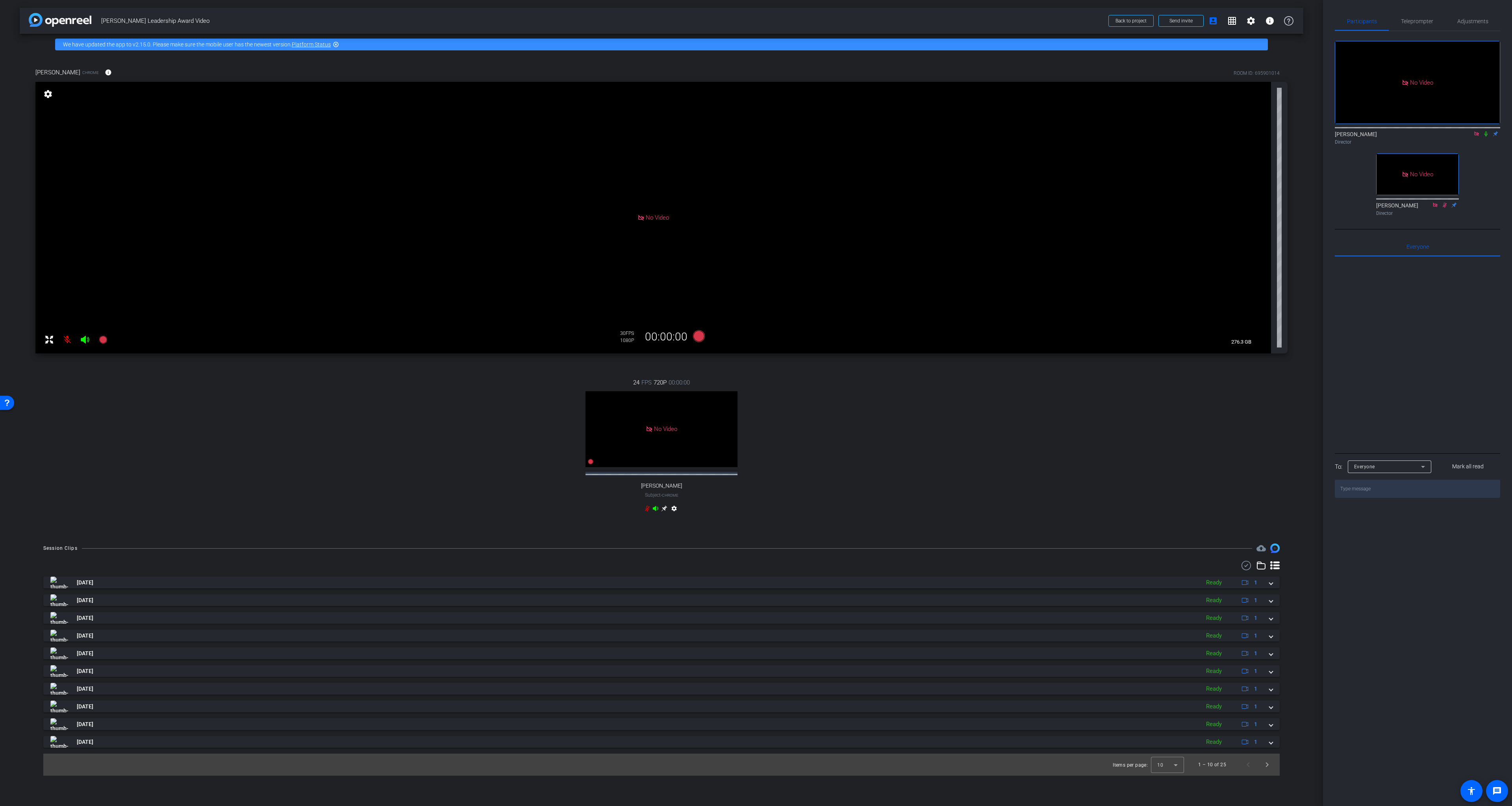
click at [1191, 131] on icon at bounding box center [1486, 133] width 6 height 5
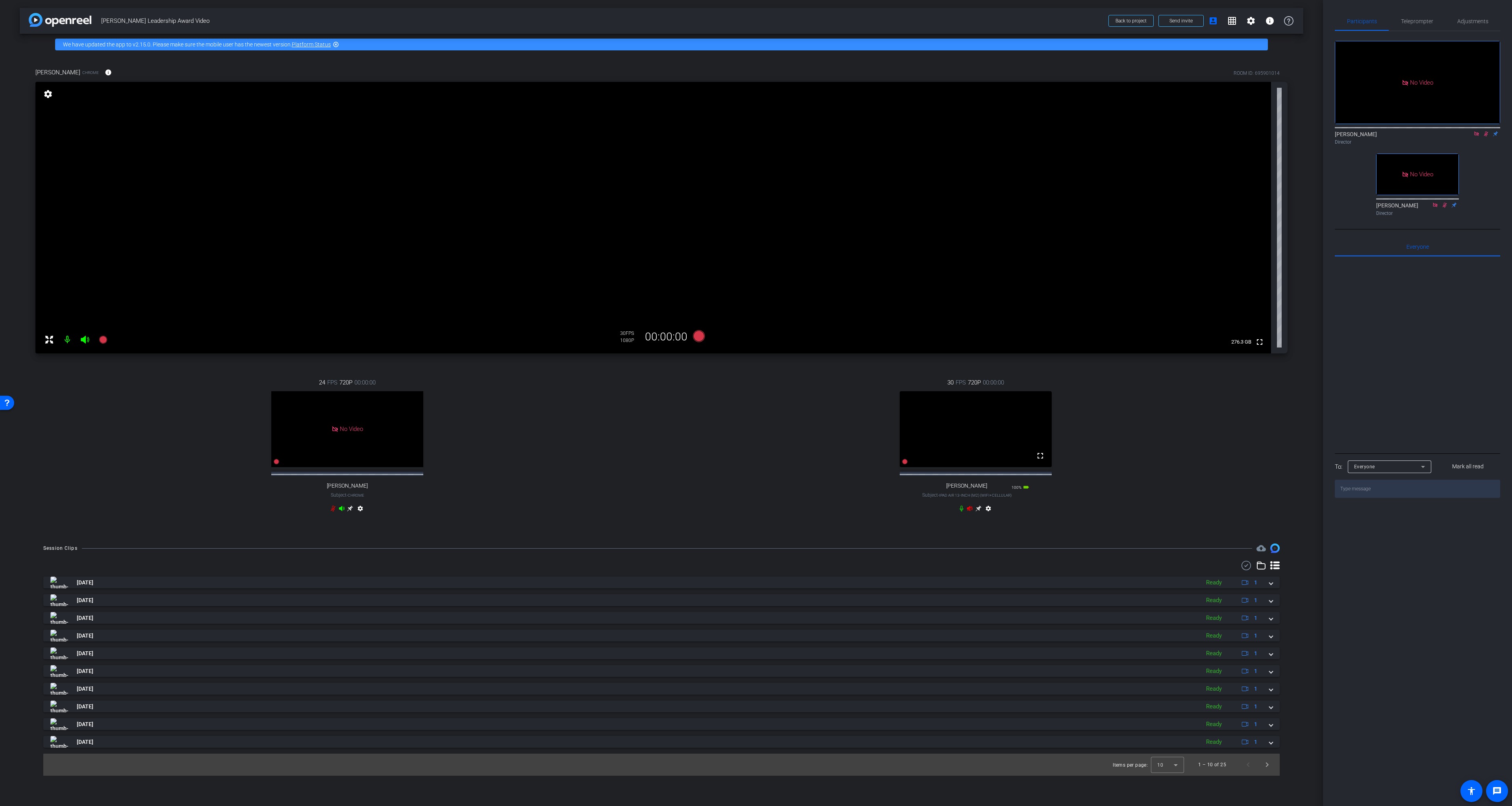
click at [970, 511] on icon at bounding box center [970, 508] width 5 height 5
click at [988, 514] on mat-icon "settings" at bounding box center [988, 510] width 9 height 9
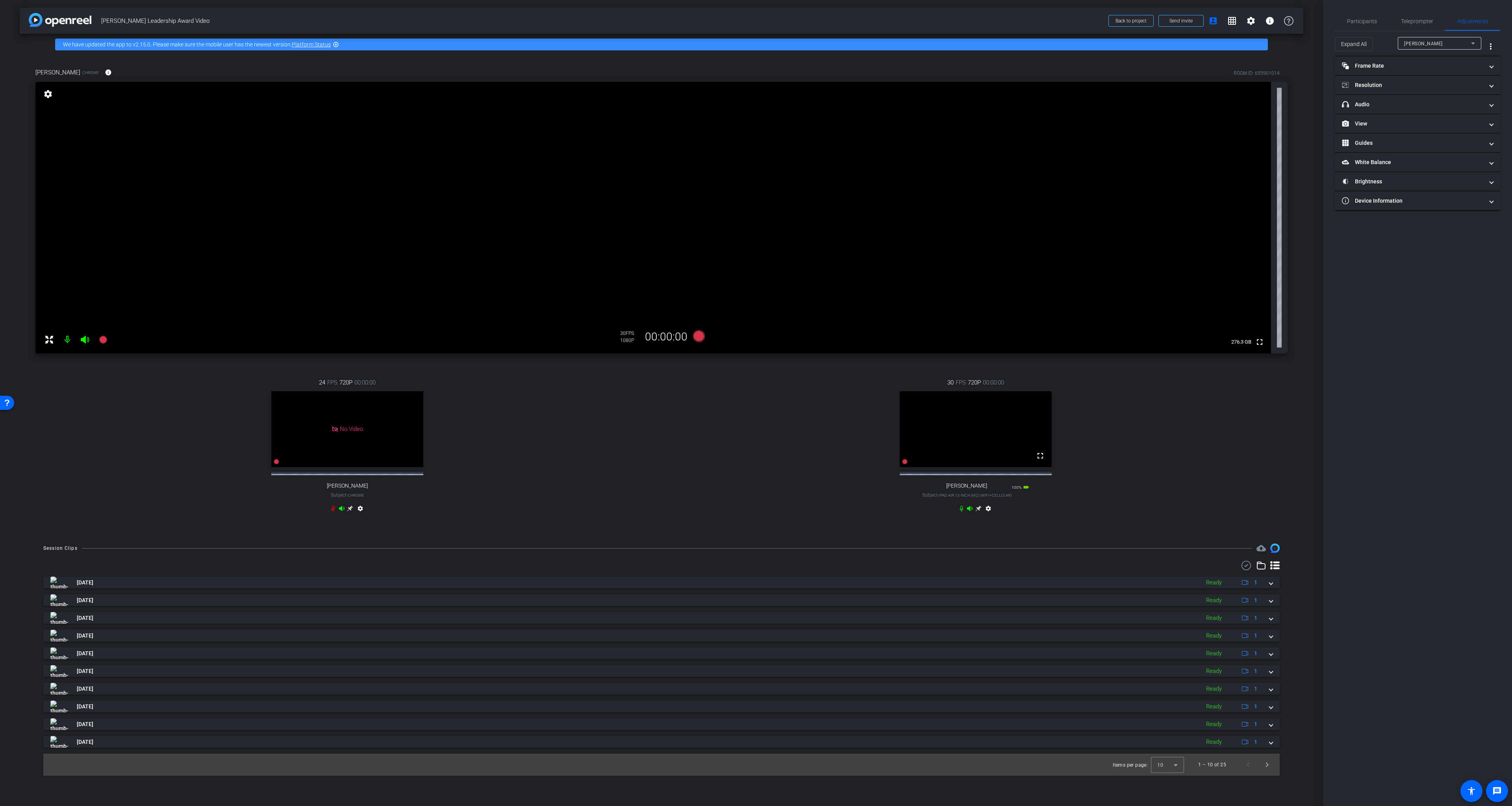
click at [978, 512] on icon at bounding box center [978, 509] width 6 height 6
click at [1191, 63] on mat-panel-title "Frame Rate Frame Rate" at bounding box center [1412, 66] width 141 height 8
click at [1191, 115] on mat-panel-title "Resolution" at bounding box center [1412, 119] width 141 height 8
click at [1191, 143] on div "1080" at bounding box center [1437, 142] width 29 height 13
click at [1191, 230] on mat-panel-title "White Balance White Balance" at bounding box center [1412, 230] width 141 height 8
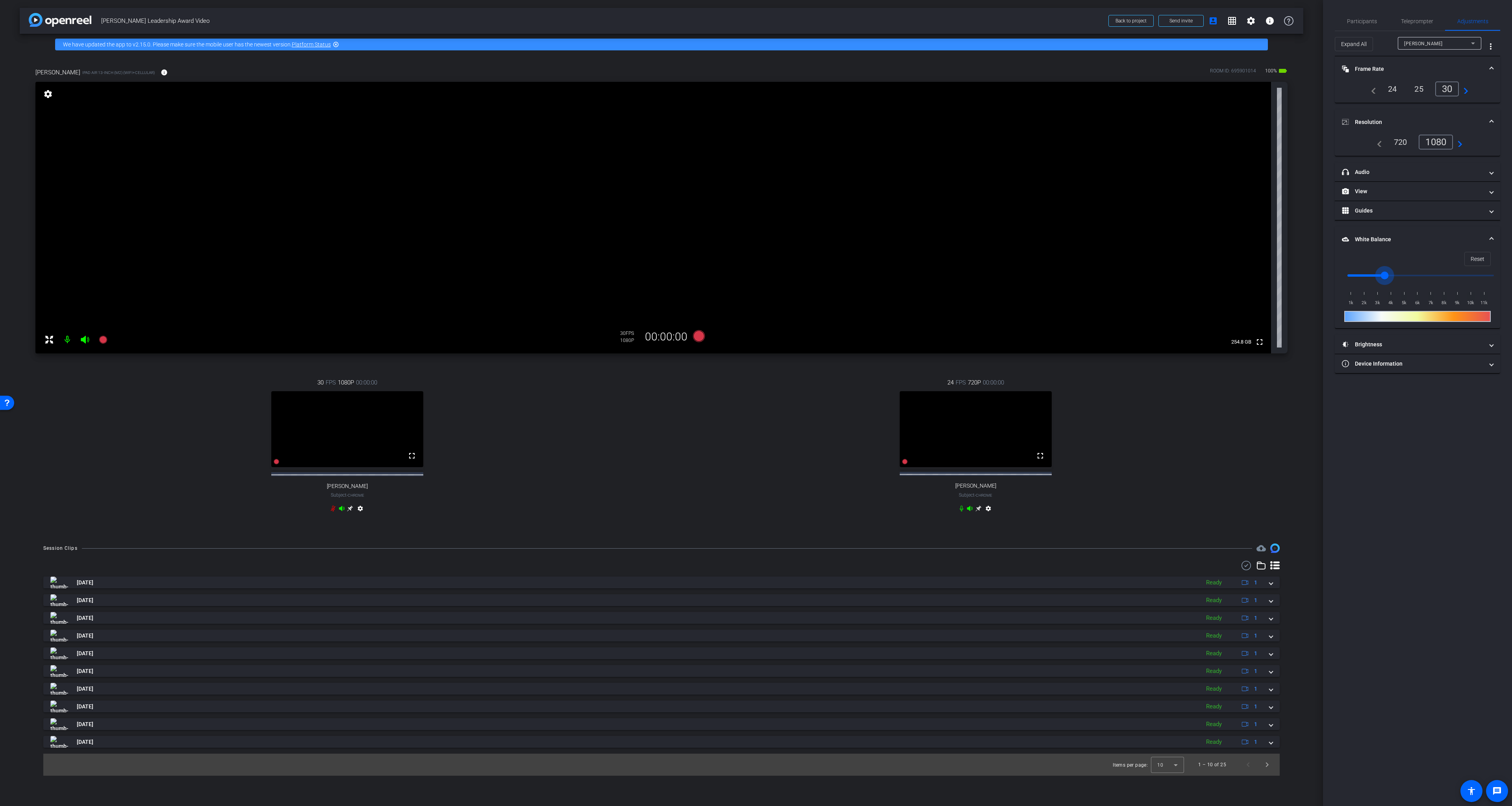
drag, startPoint x: 1353, startPoint y: 275, endPoint x: 1387, endPoint y: 275, distance: 34.0
click at [1191, 275] on input "range" at bounding box center [1421, 276] width 163 height 18
drag, startPoint x: 1387, startPoint y: 275, endPoint x: 1396, endPoint y: 275, distance: 9.0
click at [1191, 275] on input "range" at bounding box center [1421, 276] width 163 height 18
drag, startPoint x: 1396, startPoint y: 275, endPoint x: 1388, endPoint y: 275, distance: 8.0
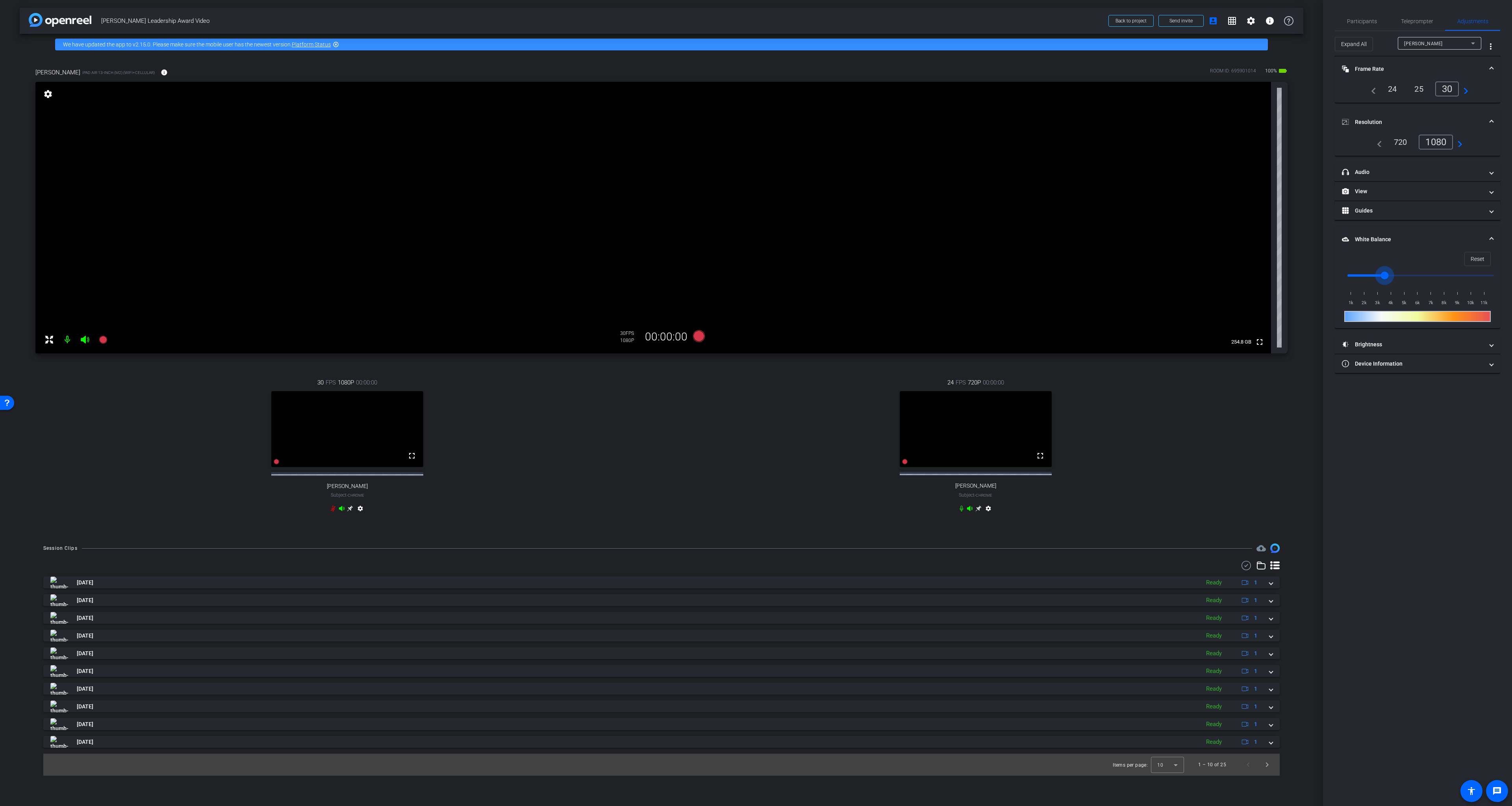
click at [1191, 275] on input "range" at bounding box center [1421, 276] width 163 height 18
drag, startPoint x: 1388, startPoint y: 275, endPoint x: 1381, endPoint y: 276, distance: 7.1
type input "3000"
click at [1191, 276] on input "range" at bounding box center [1421, 276] width 163 height 18
click at [1191, 344] on mat-panel-title "Brightness" at bounding box center [1412, 344] width 141 height 8
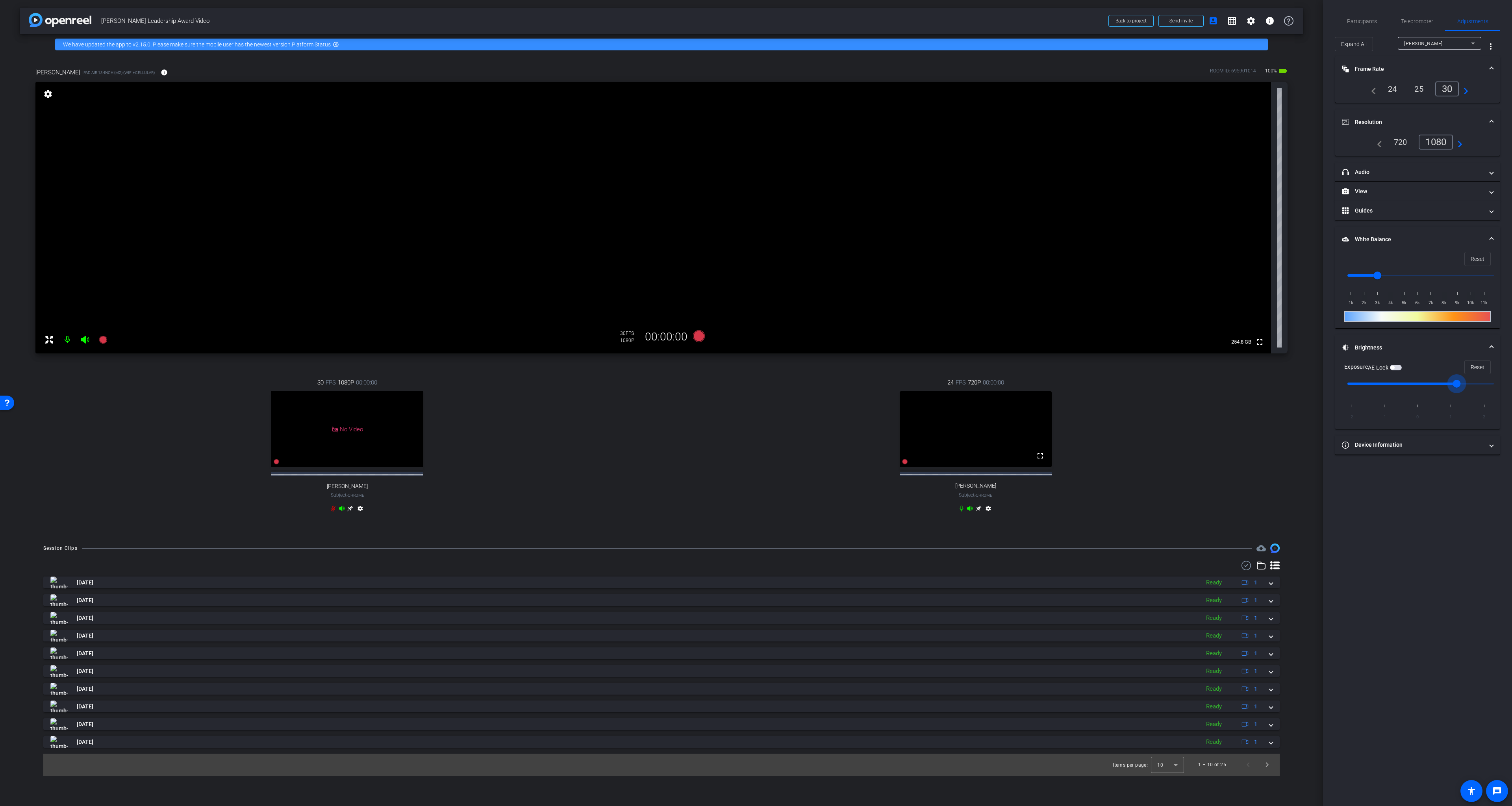
drag, startPoint x: 1425, startPoint y: 383, endPoint x: 1440, endPoint y: 384, distance: 15.0
click at [1191, 384] on input "range" at bounding box center [1421, 384] width 163 height 18
type input "0"
click at [1191, 385] on input "range" at bounding box center [1421, 384] width 163 height 18
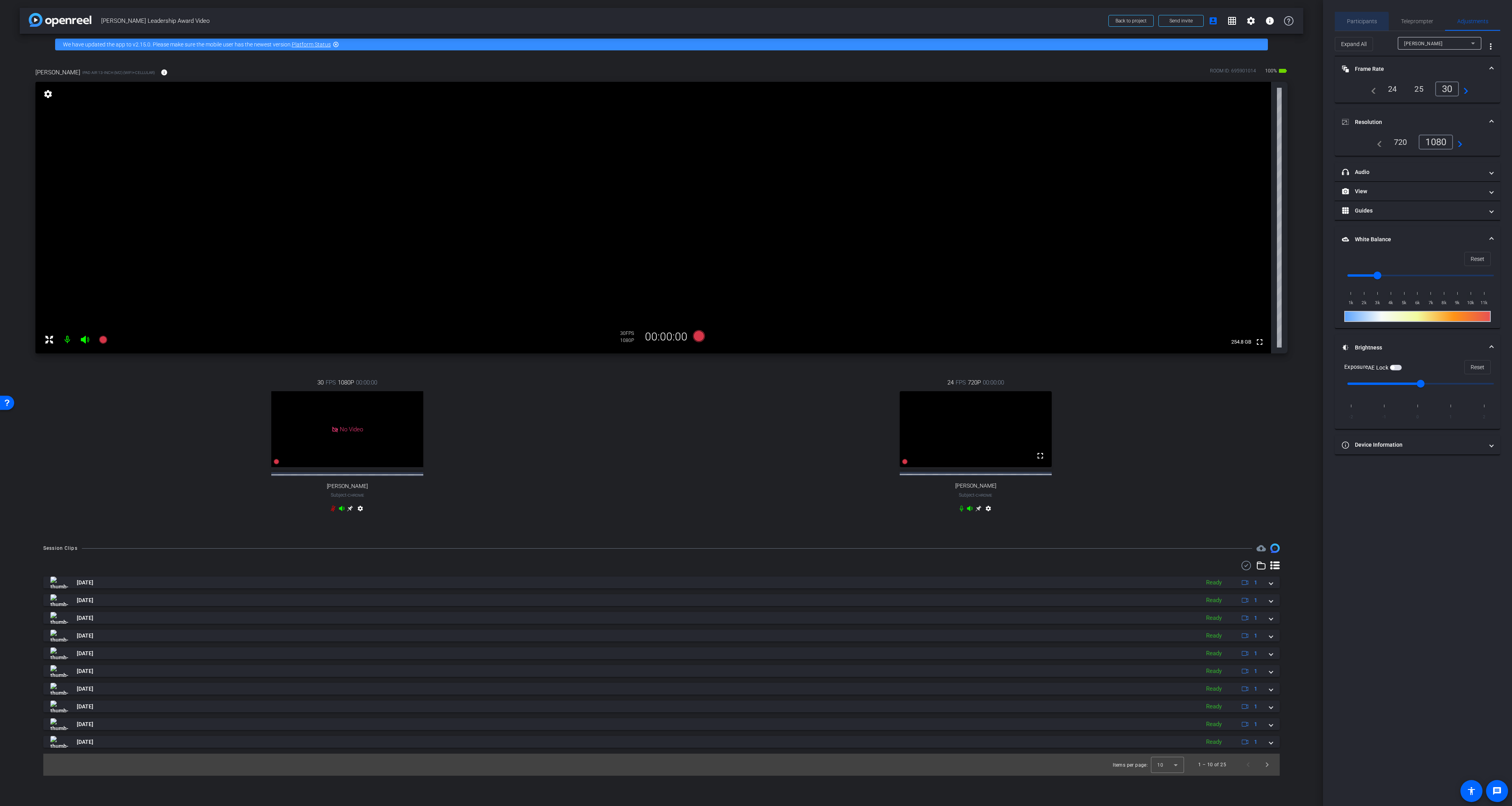
click at [1191, 23] on span "Participants" at bounding box center [1362, 21] width 30 height 5
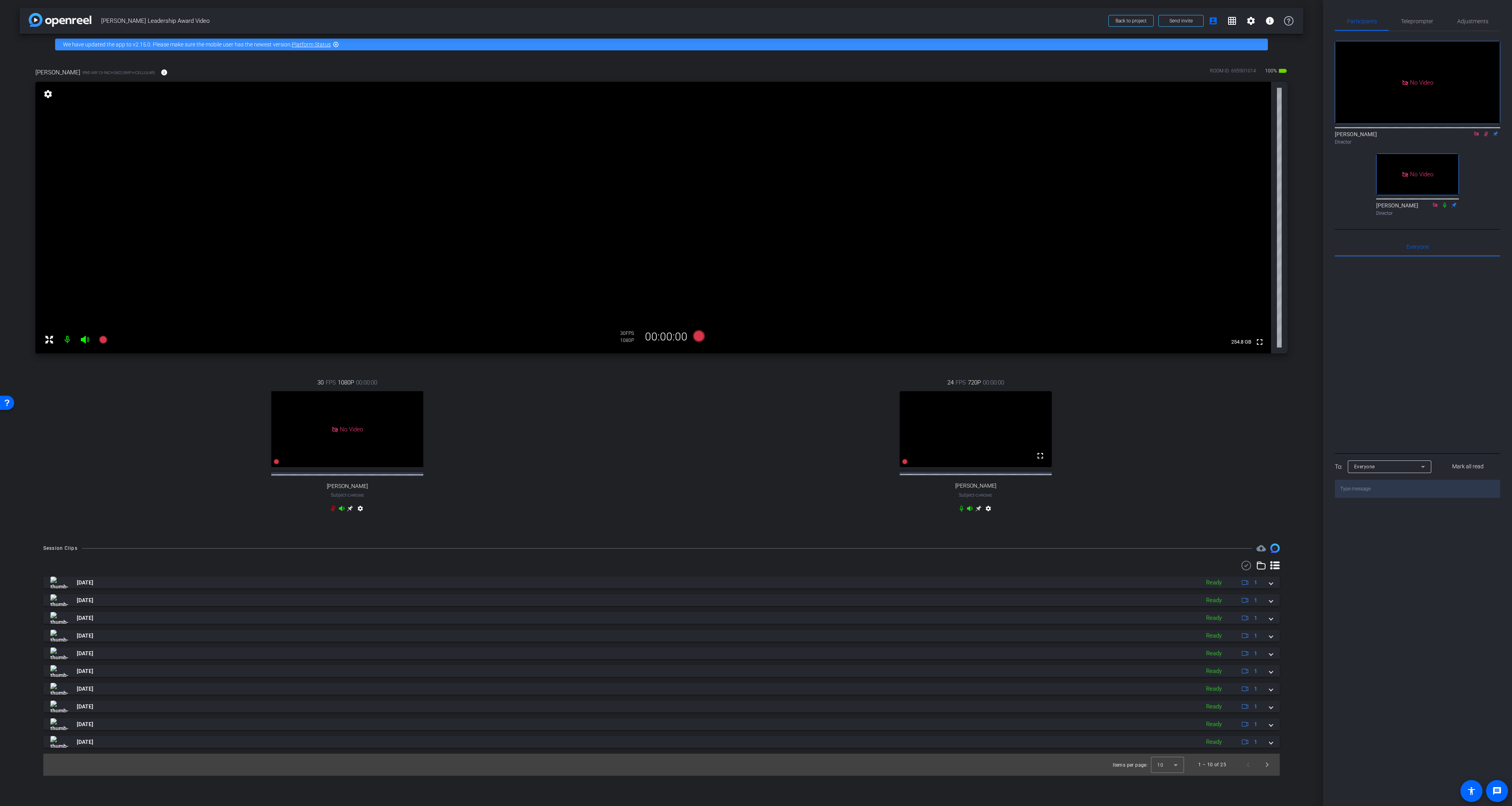
click at [1191, 131] on icon at bounding box center [1486, 133] width 6 height 5
click at [1191, 131] on icon at bounding box center [1486, 134] width 3 height 5
click at [1191, 131] on icon at bounding box center [1486, 134] width 4 height 5
click at [1191, 131] on icon at bounding box center [1486, 134] width 3 height 5
click at [1191, 131] on icon at bounding box center [1486, 134] width 4 height 5
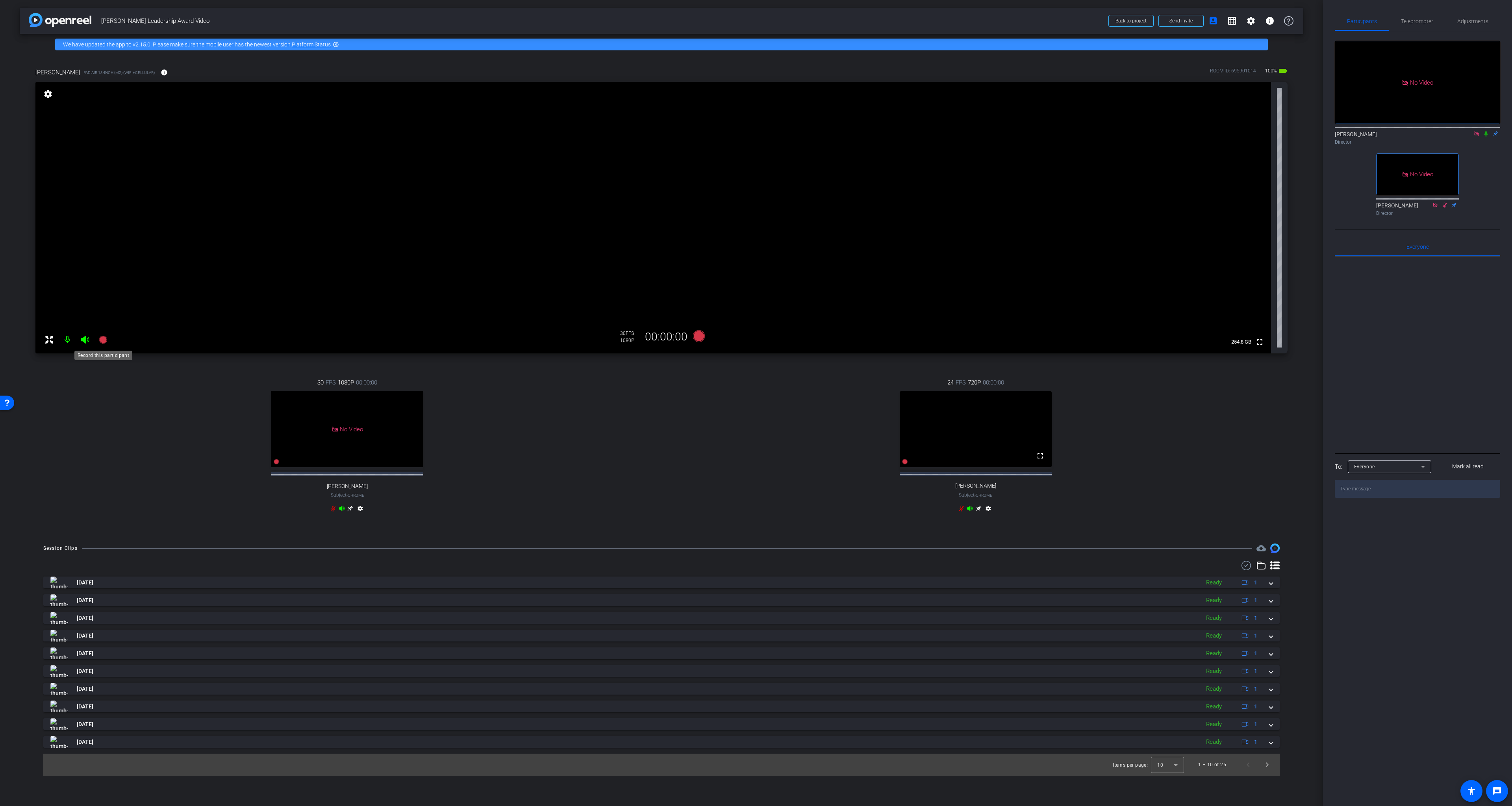
click at [102, 339] on icon at bounding box center [102, 339] width 8 height 8
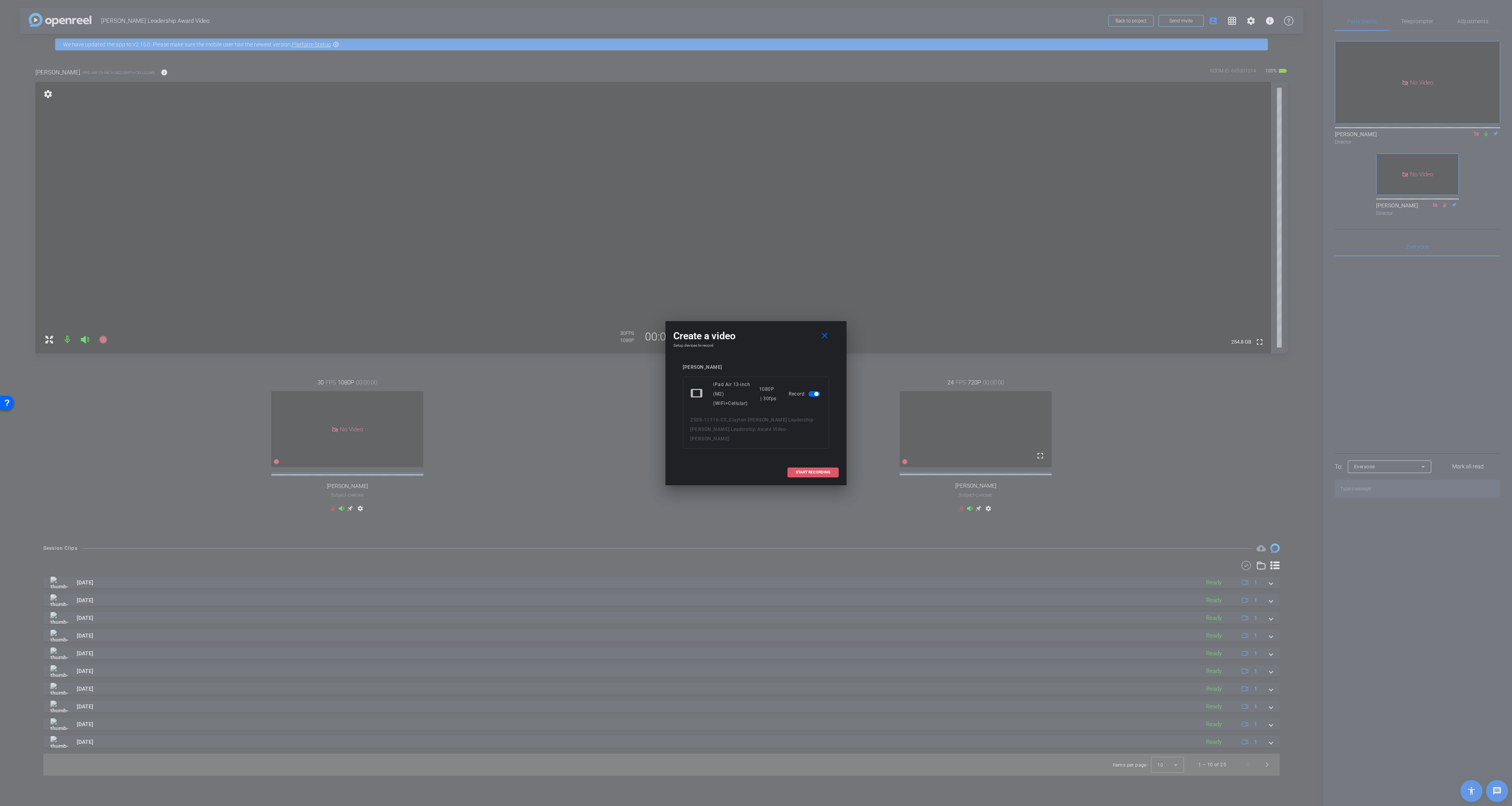
click at [812, 470] on span "START RECORDING" at bounding box center [813, 472] width 35 height 4
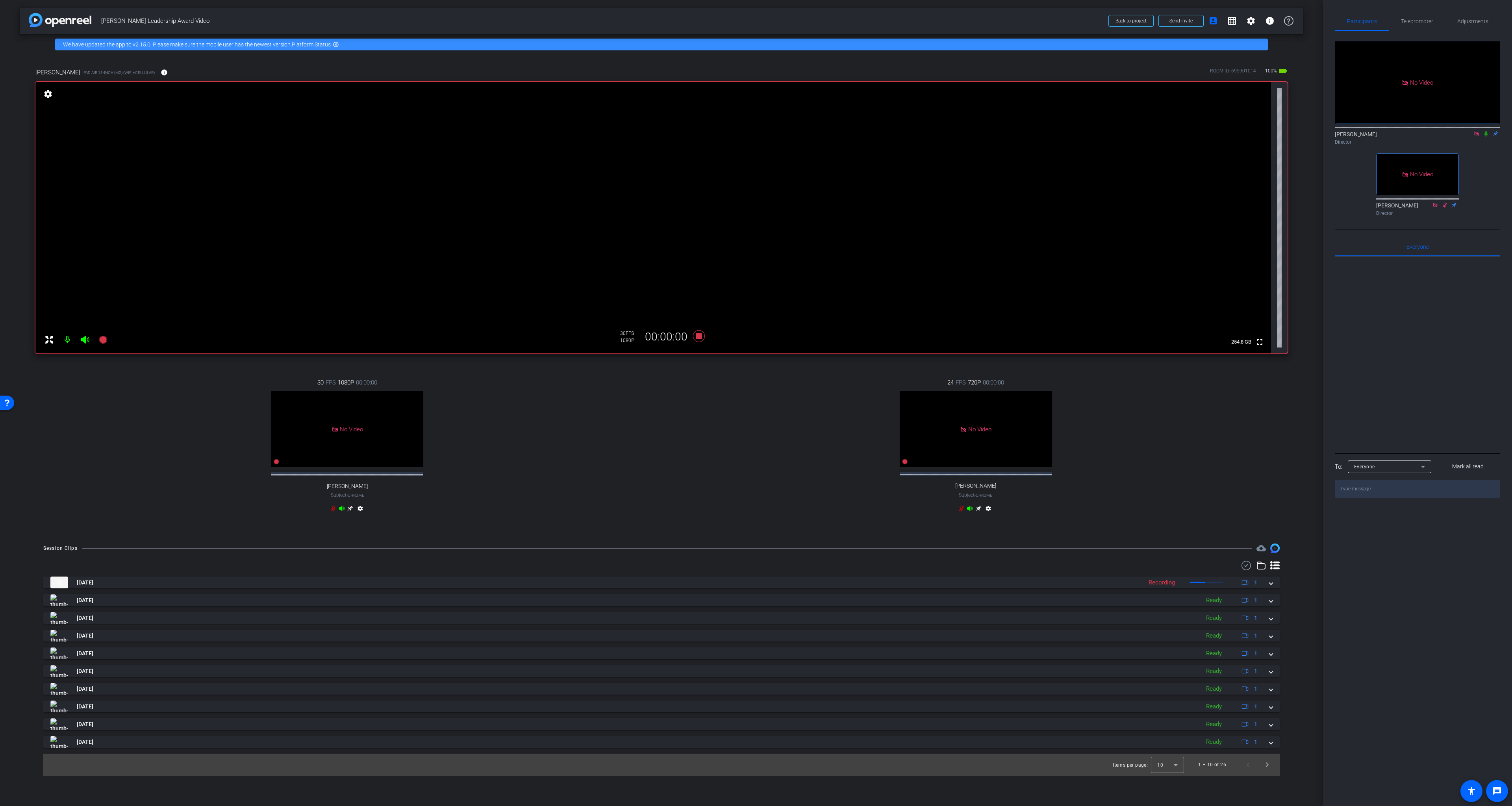
click at [1191, 131] on icon at bounding box center [1486, 133] width 6 height 5
click at [1191, 135] on div "No Video Lalo Moreno Director No Video Brian Camarao Director" at bounding box center [1418, 125] width 166 height 188
click at [1191, 131] on icon at bounding box center [1486, 133] width 6 height 5
click at [694, 333] on icon at bounding box center [699, 336] width 19 height 14
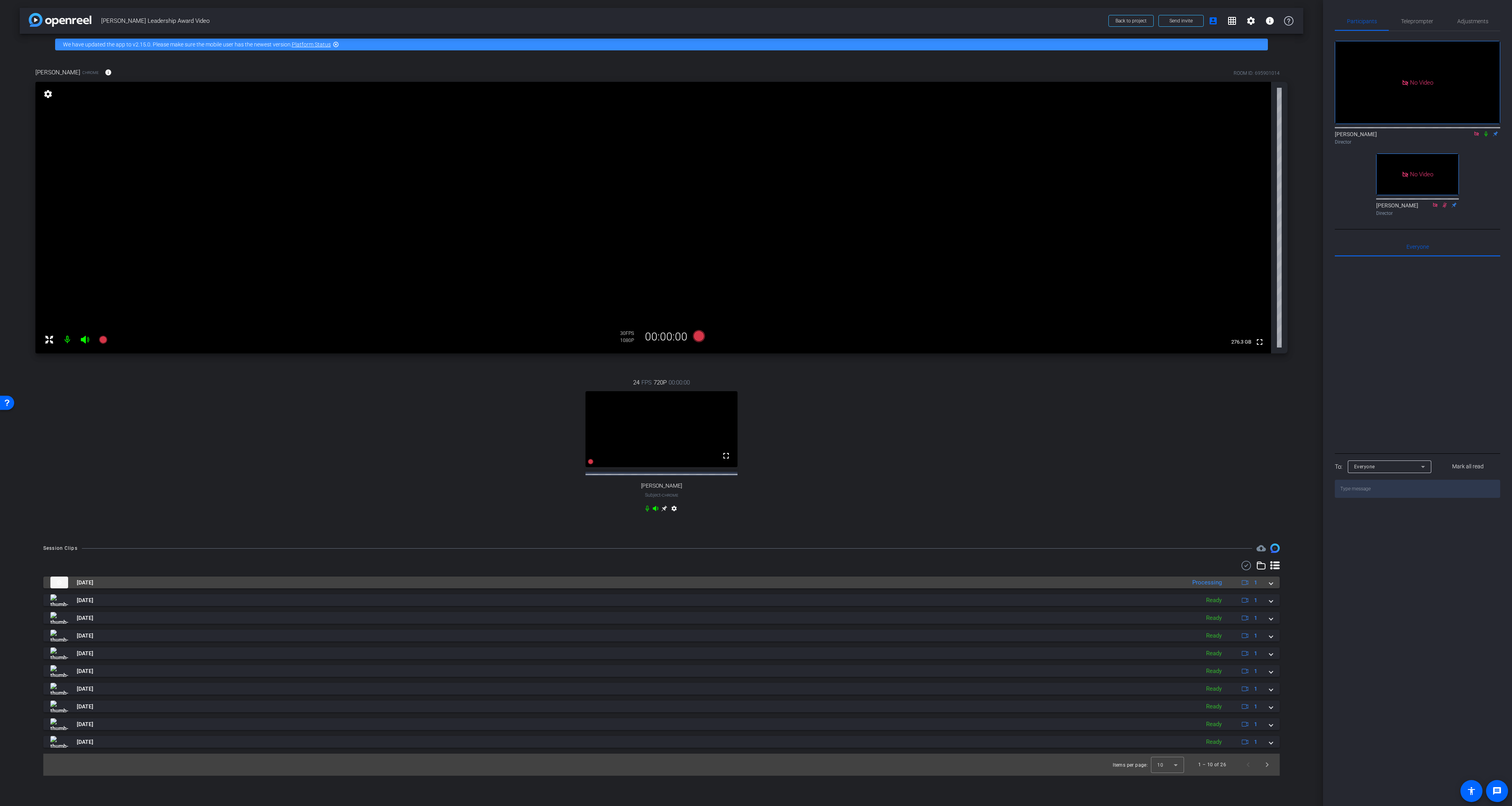
click at [1191, 587] on span at bounding box center [1271, 583] width 3 height 8
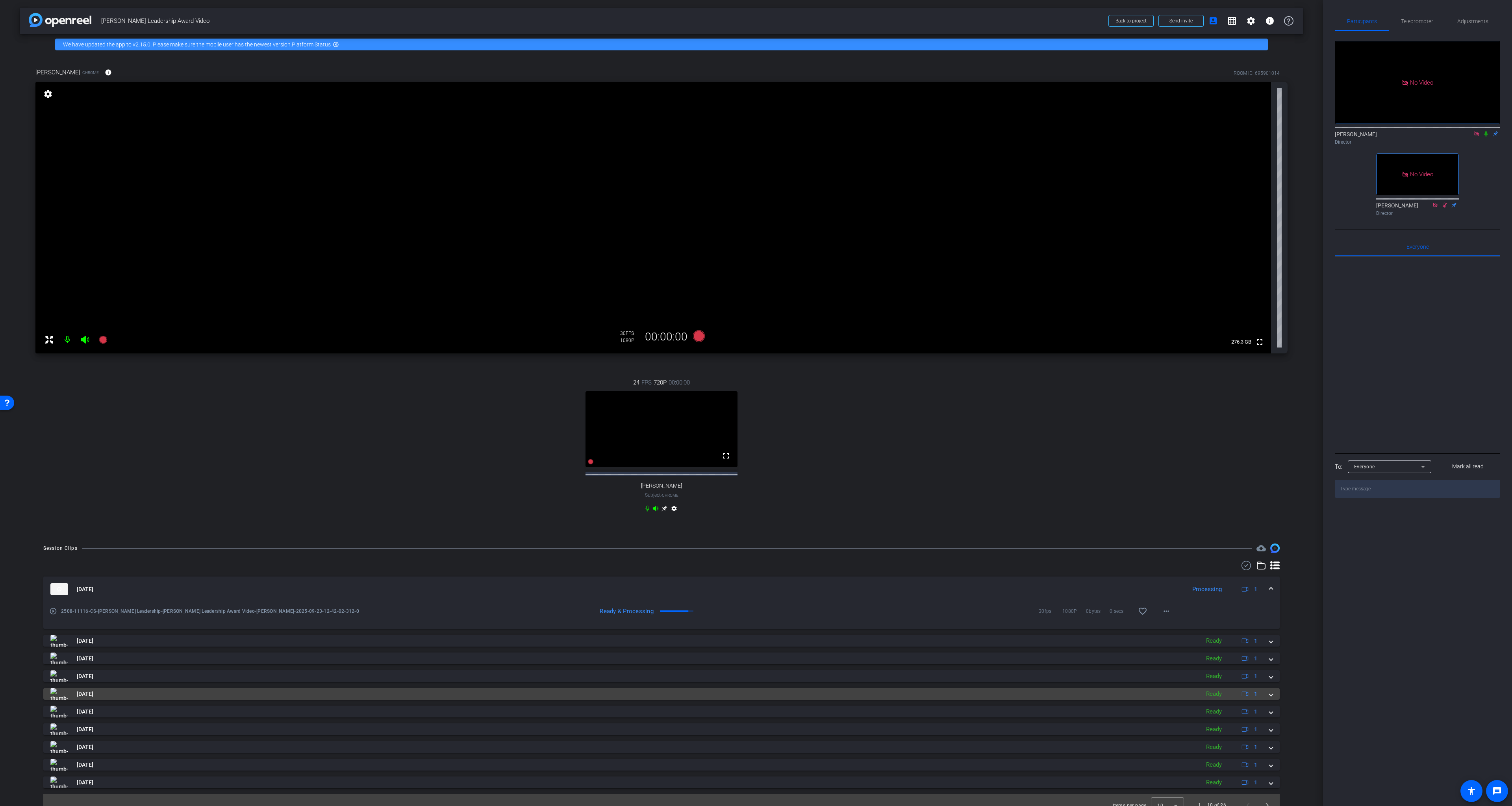
click at [1191, 698] on span at bounding box center [1271, 694] width 3 height 8
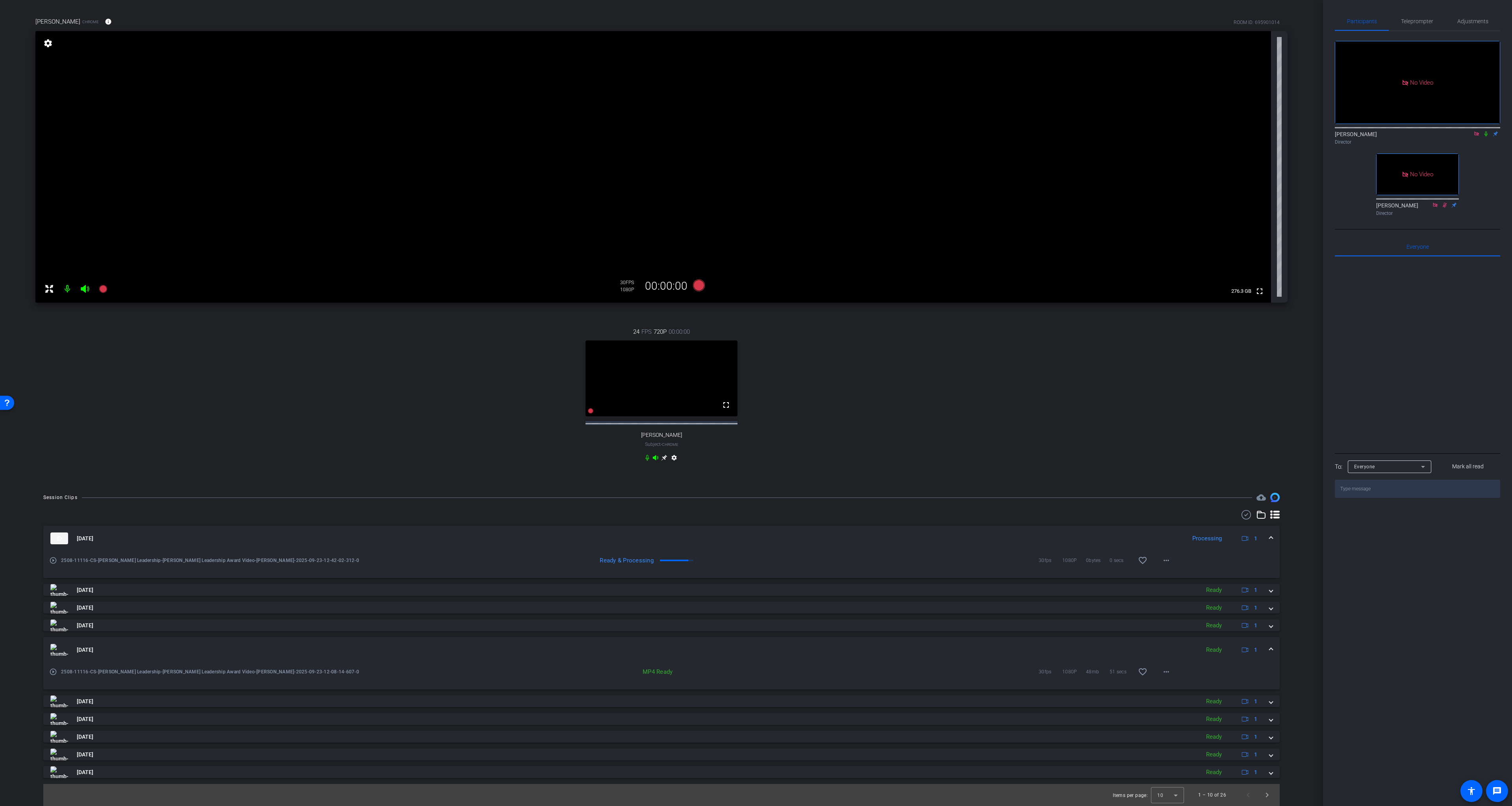
scroll to position [56, 0]
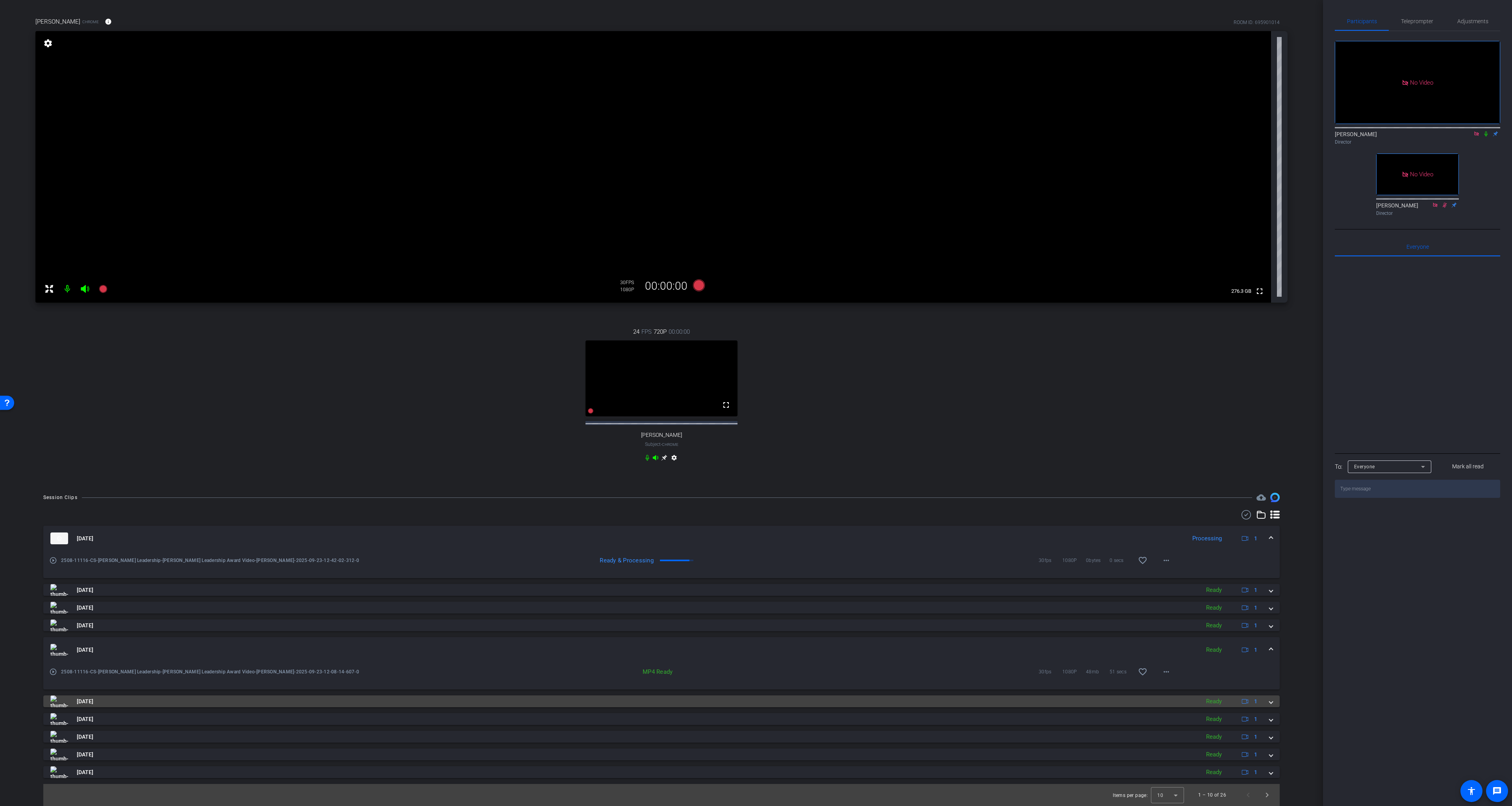
click at [1191, 706] on span at bounding box center [1271, 702] width 3 height 8
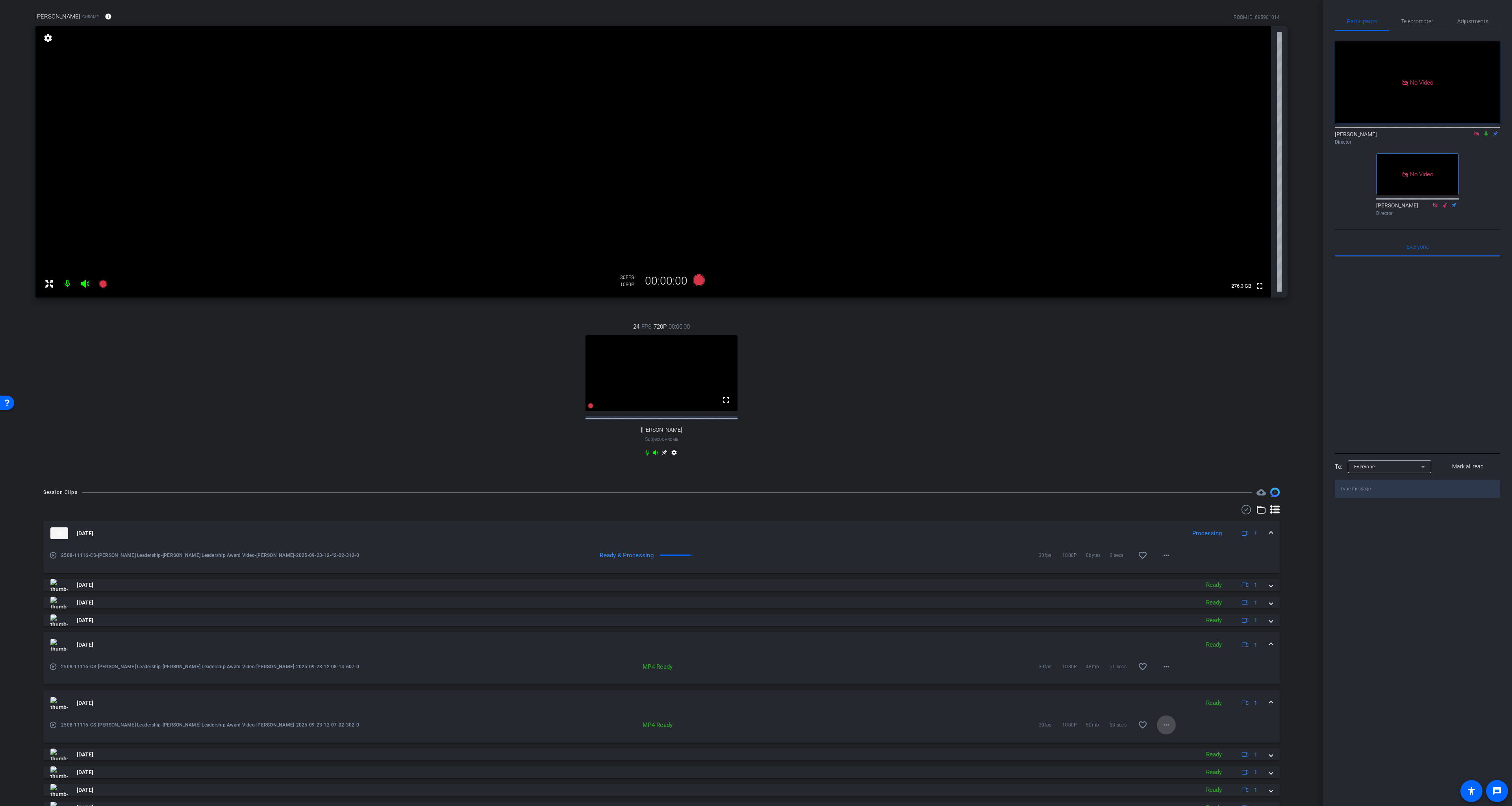
click at [1166, 730] on mat-icon "more_horiz" at bounding box center [1166, 725] width 9 height 9
click at [1191, 647] on span "Download MP4" at bounding box center [1187, 646] width 47 height 9
click at [1167, 671] on mat-icon "more_horiz" at bounding box center [1166, 666] width 9 height 9
click at [1180, 709] on span "Download MP4" at bounding box center [1187, 709] width 47 height 9
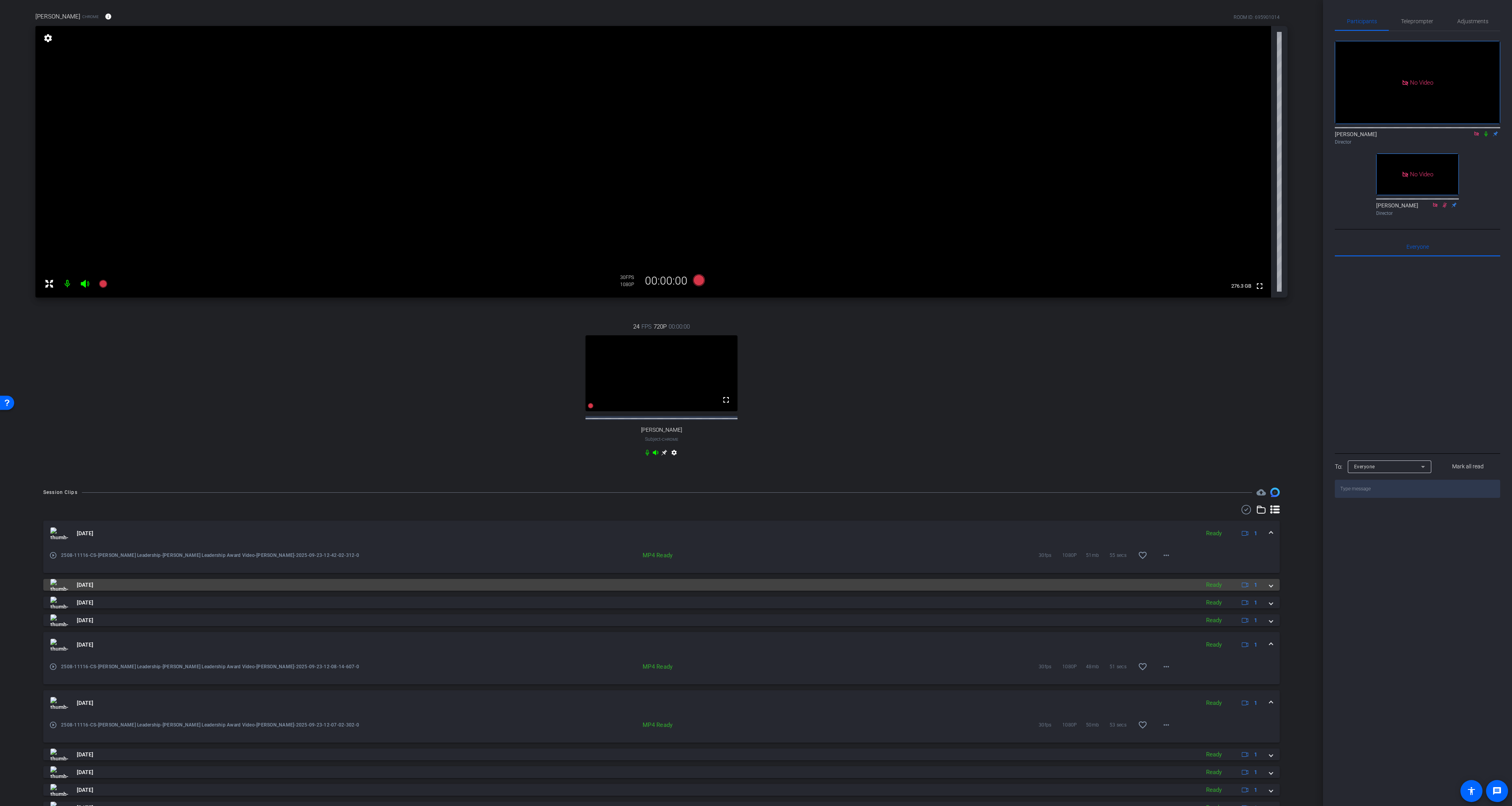
click at [1191, 589] on span at bounding box center [1271, 585] width 3 height 8
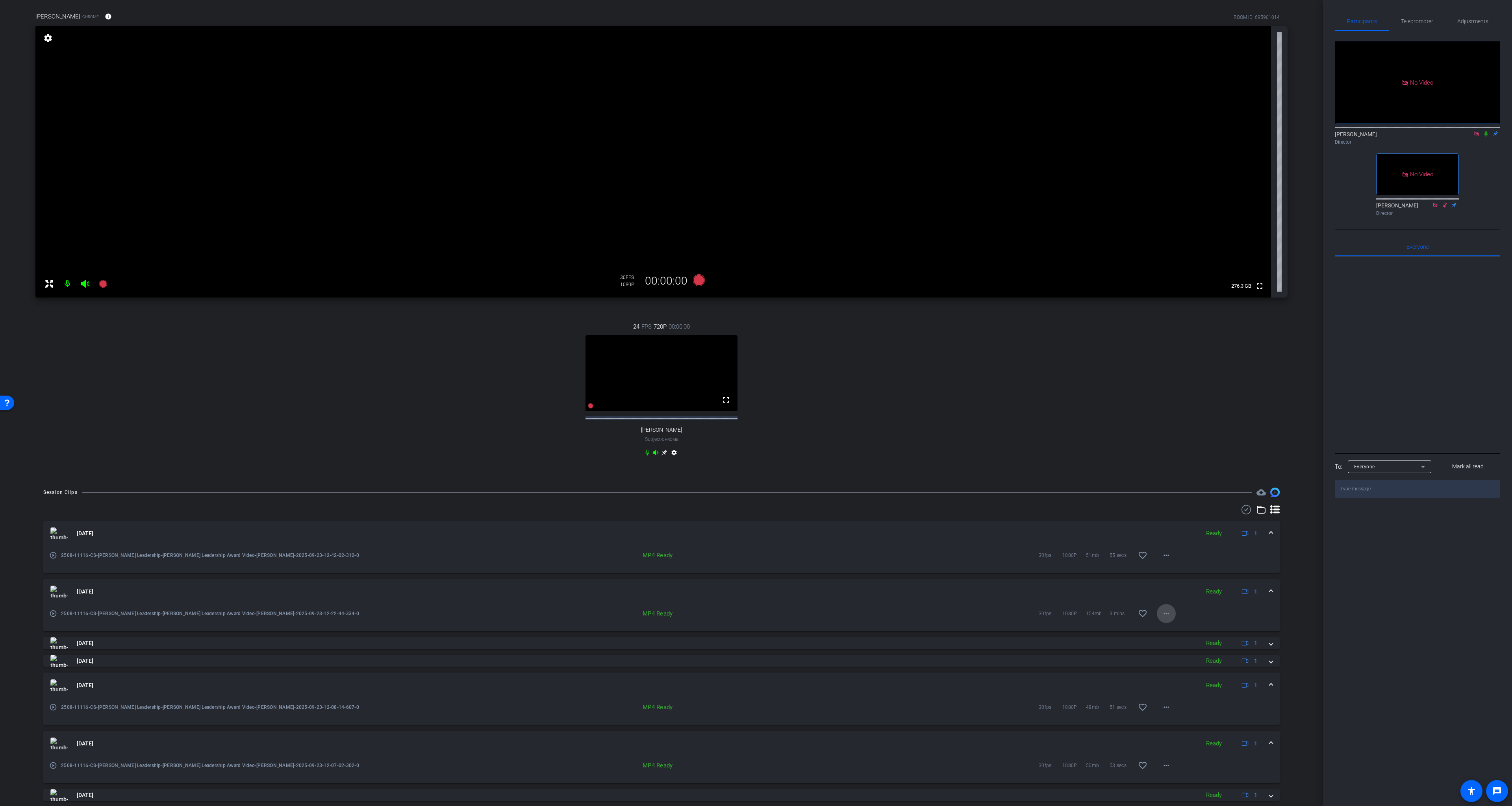
click at [1160, 621] on span at bounding box center [1166, 614] width 19 height 19
click at [1191, 655] on span "Download MP4" at bounding box center [1187, 656] width 47 height 9
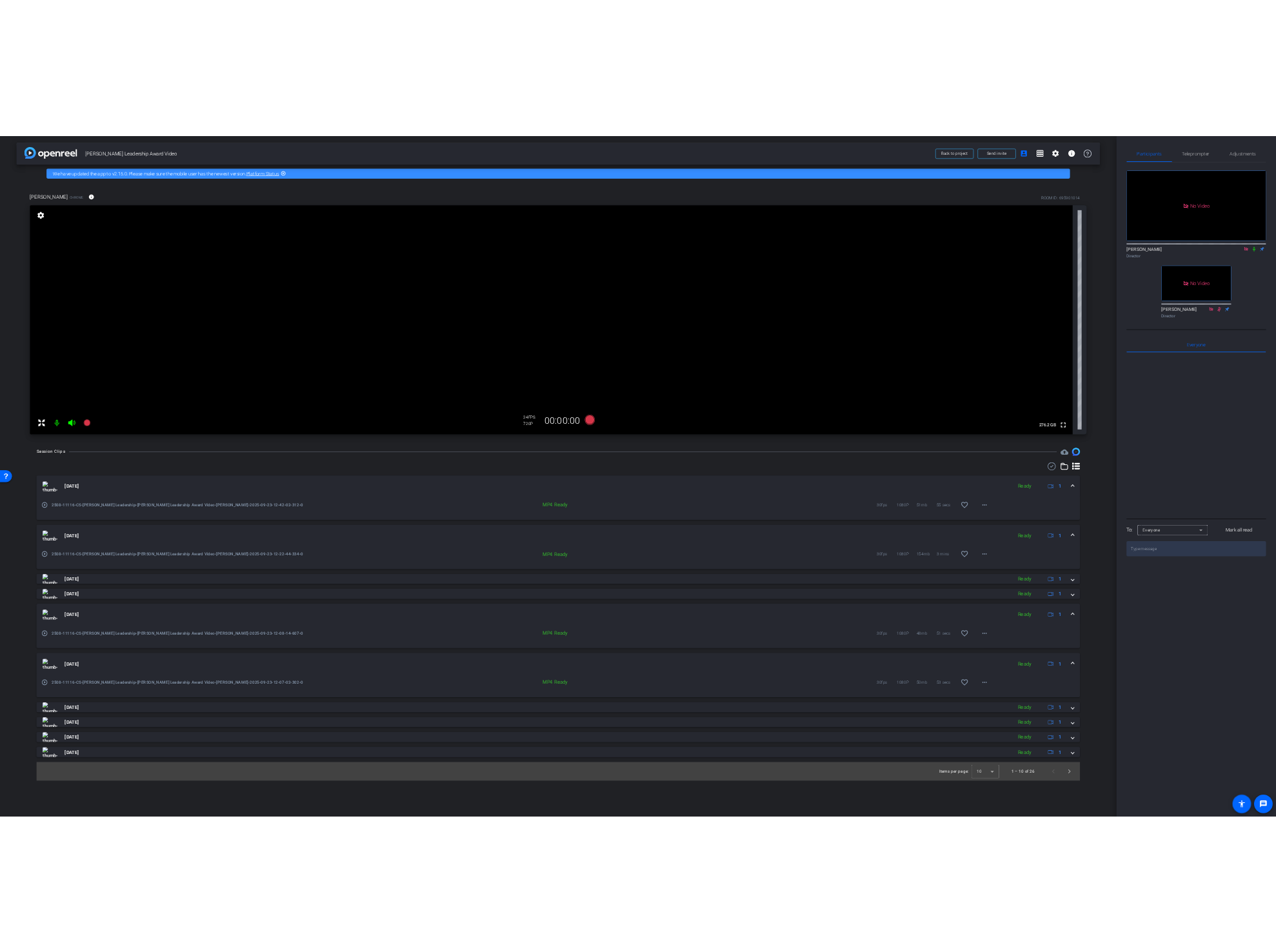
scroll to position [0, 0]
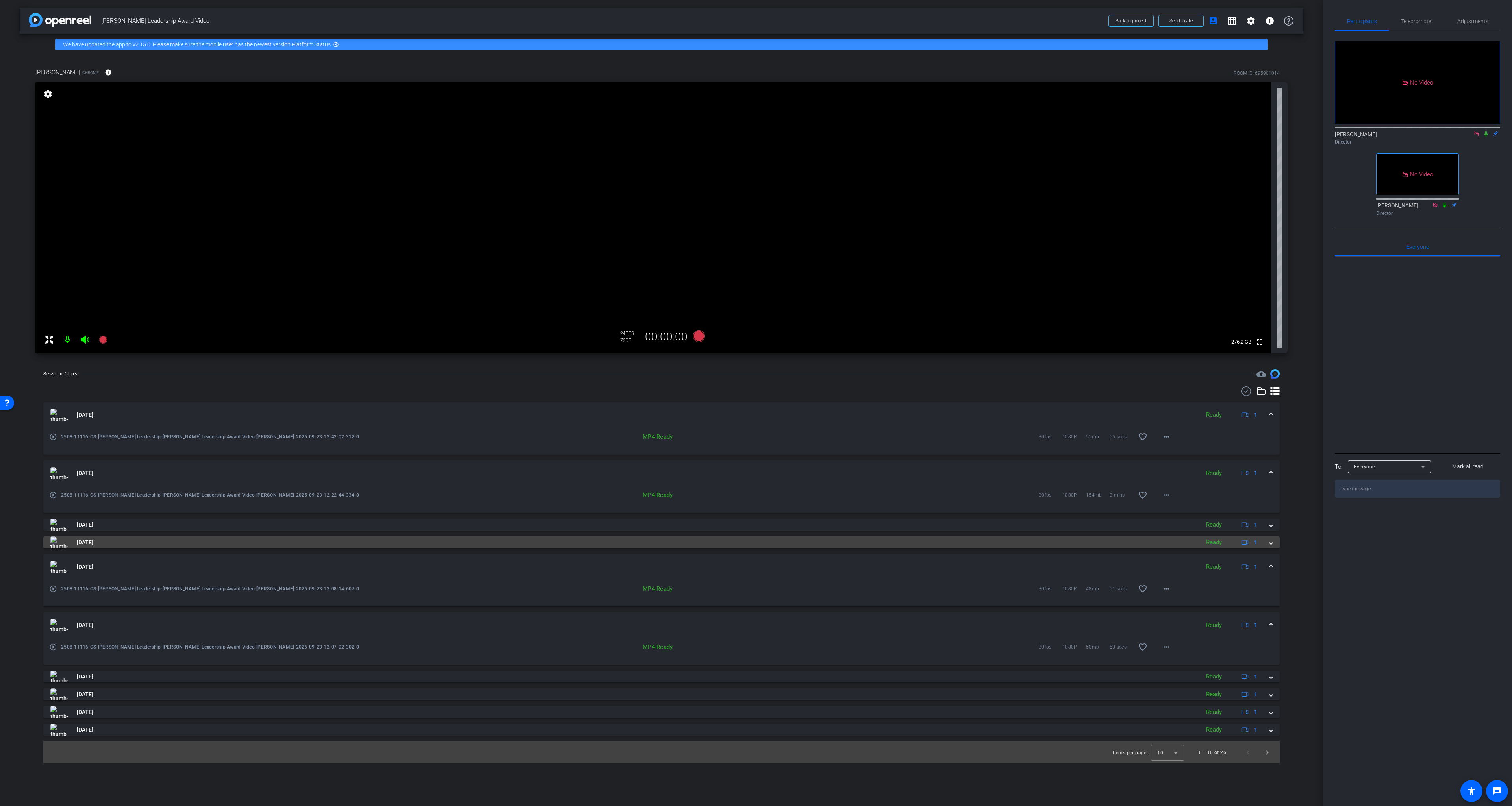
click at [1191, 544] on span at bounding box center [1271, 543] width 3 height 8
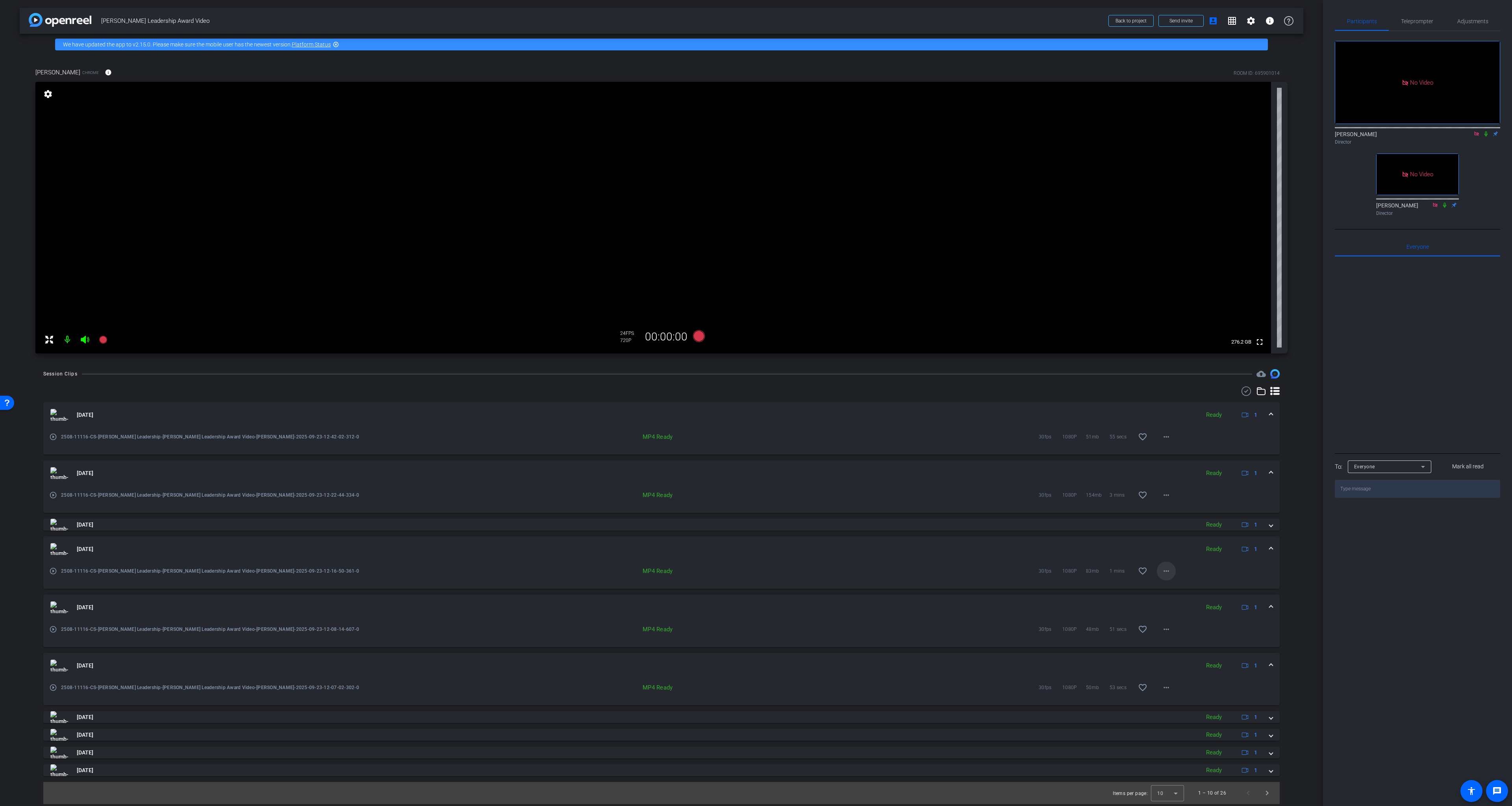
click at [1170, 568] on mat-icon "more_horiz" at bounding box center [1166, 571] width 9 height 9
click at [1186, 606] on span "Download MP4" at bounding box center [1187, 607] width 47 height 9
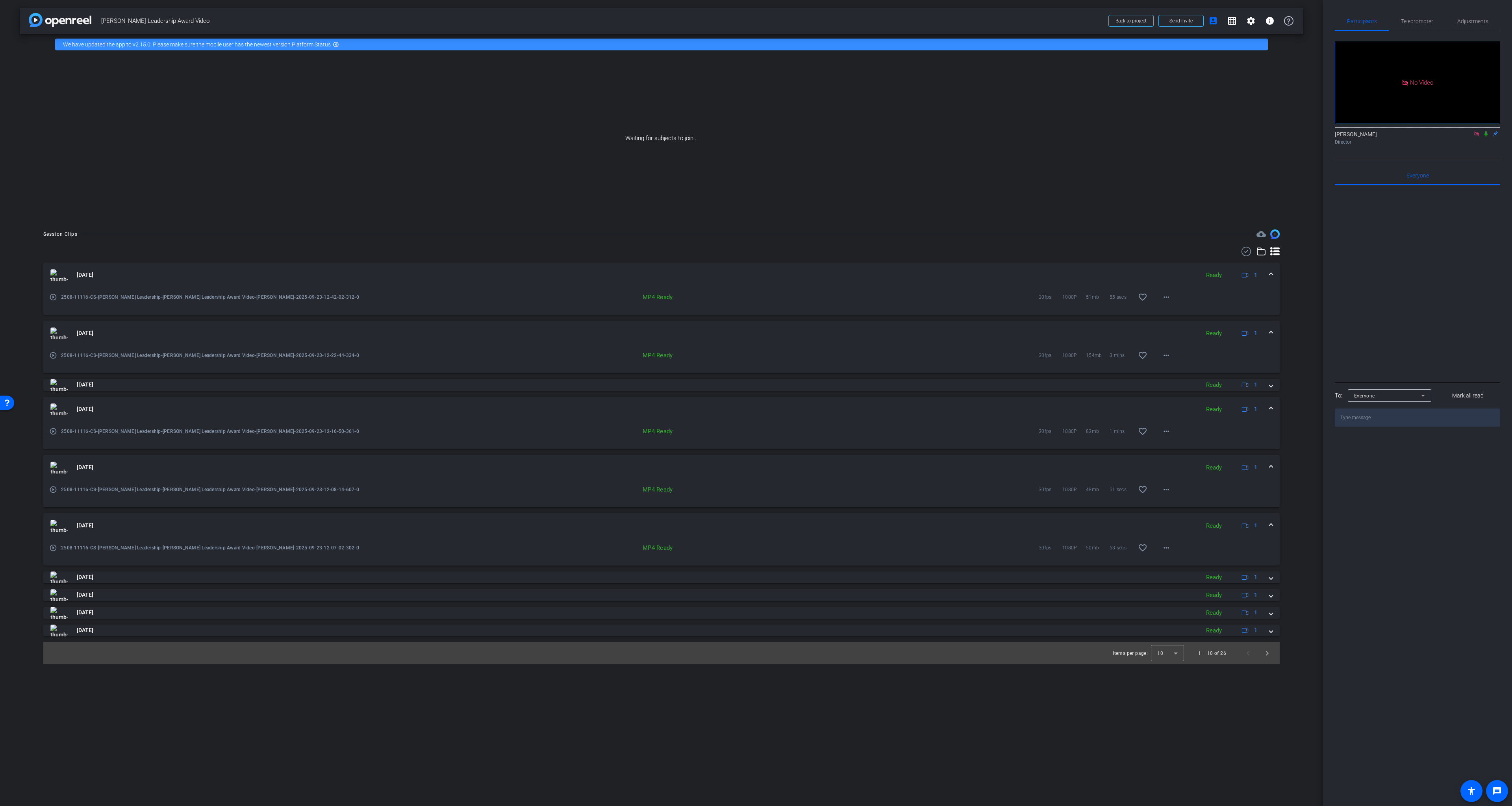
click at [1191, 131] on icon at bounding box center [1486, 134] width 3 height 5
click at [1168, 293] on mat-icon "more_horiz" at bounding box center [1166, 297] width 9 height 9
click at [1176, 334] on span "Download MP4" at bounding box center [1187, 333] width 47 height 9
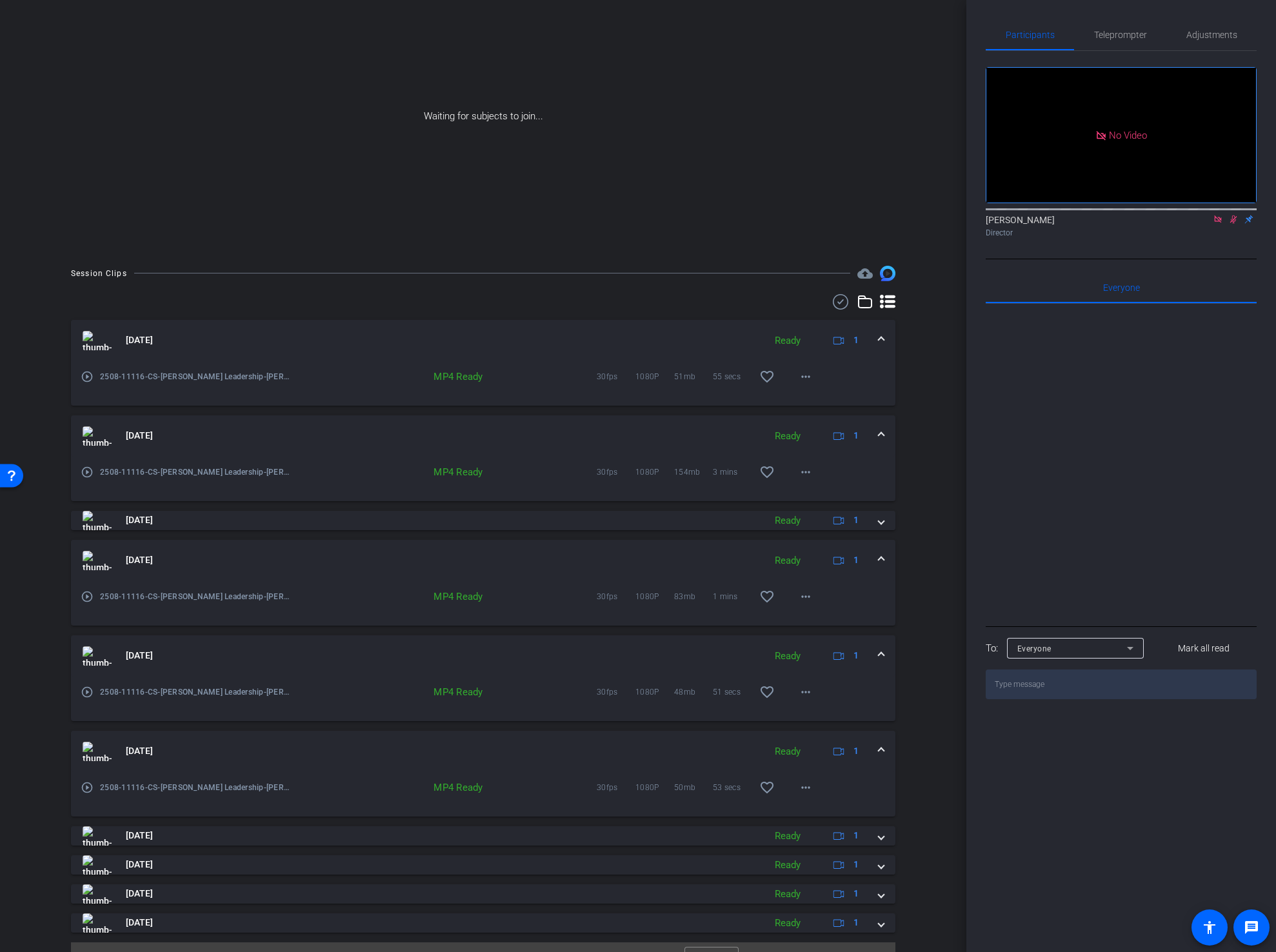
scroll to position [126, 0]
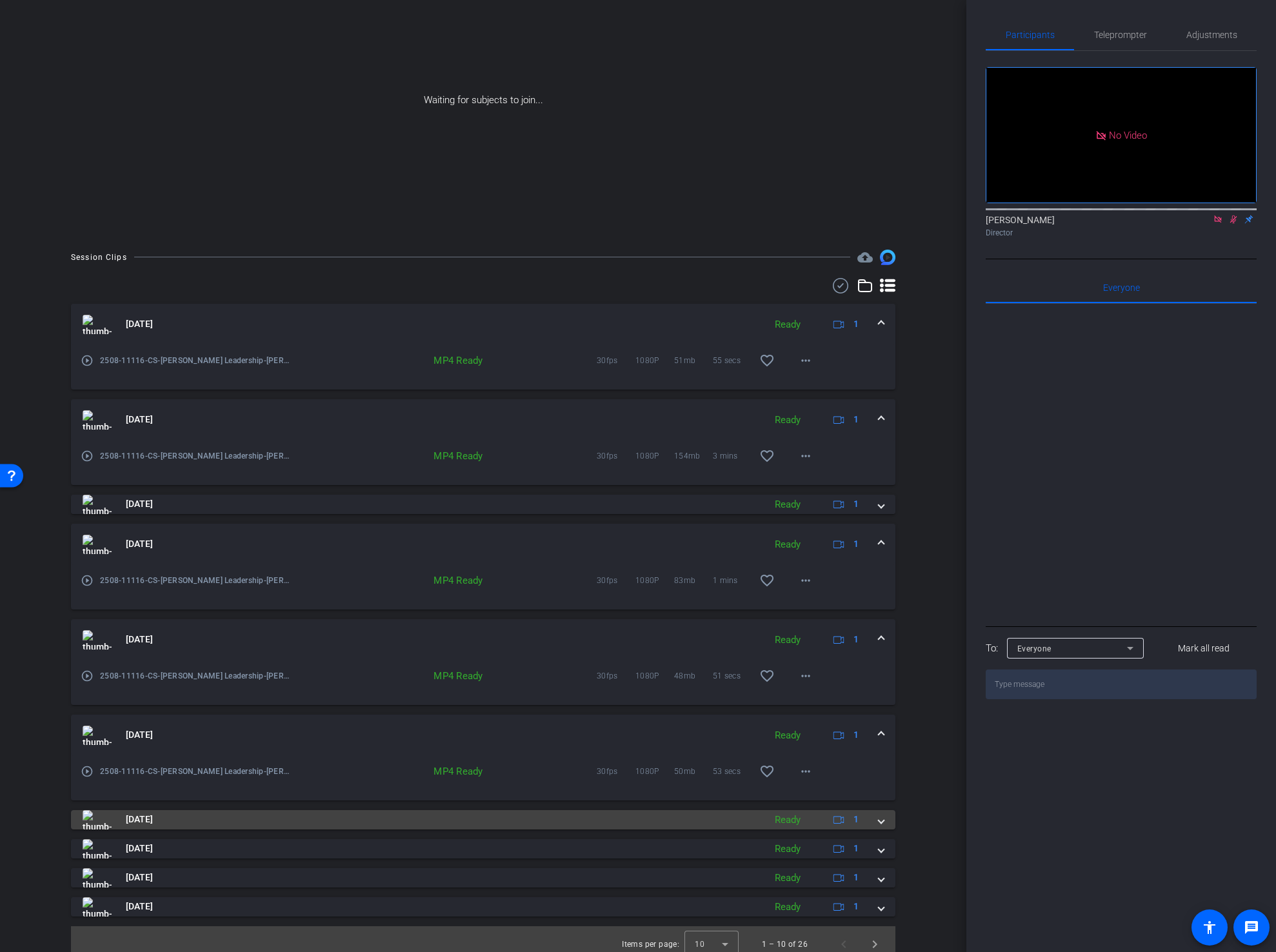
click at [879, 821] on span at bounding box center [881, 819] width 5 height 13
